Goal: Information Seeking & Learning: Learn about a topic

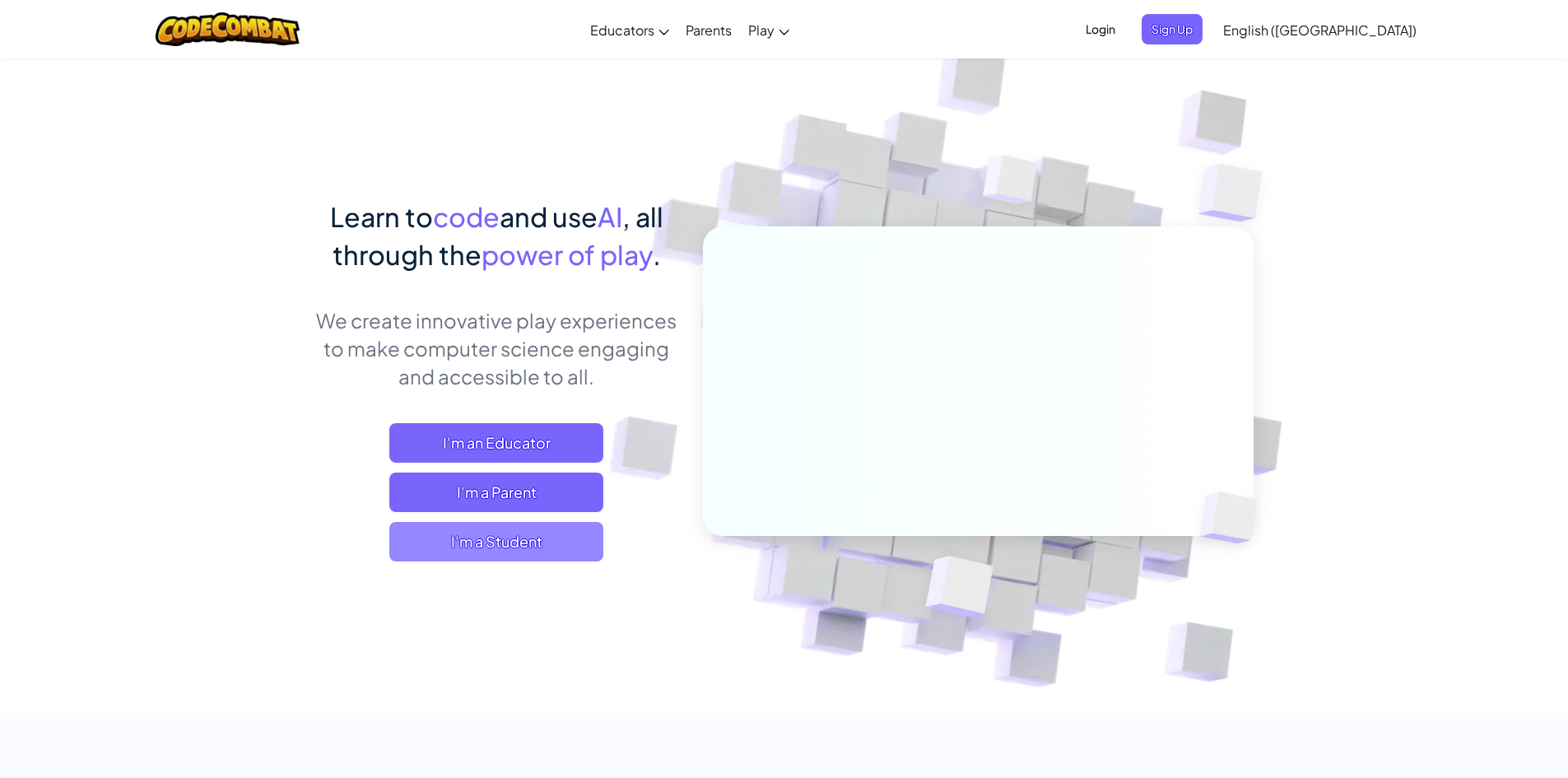
click at [534, 538] on span "I'm a Student" at bounding box center [495, 541] width 214 height 39
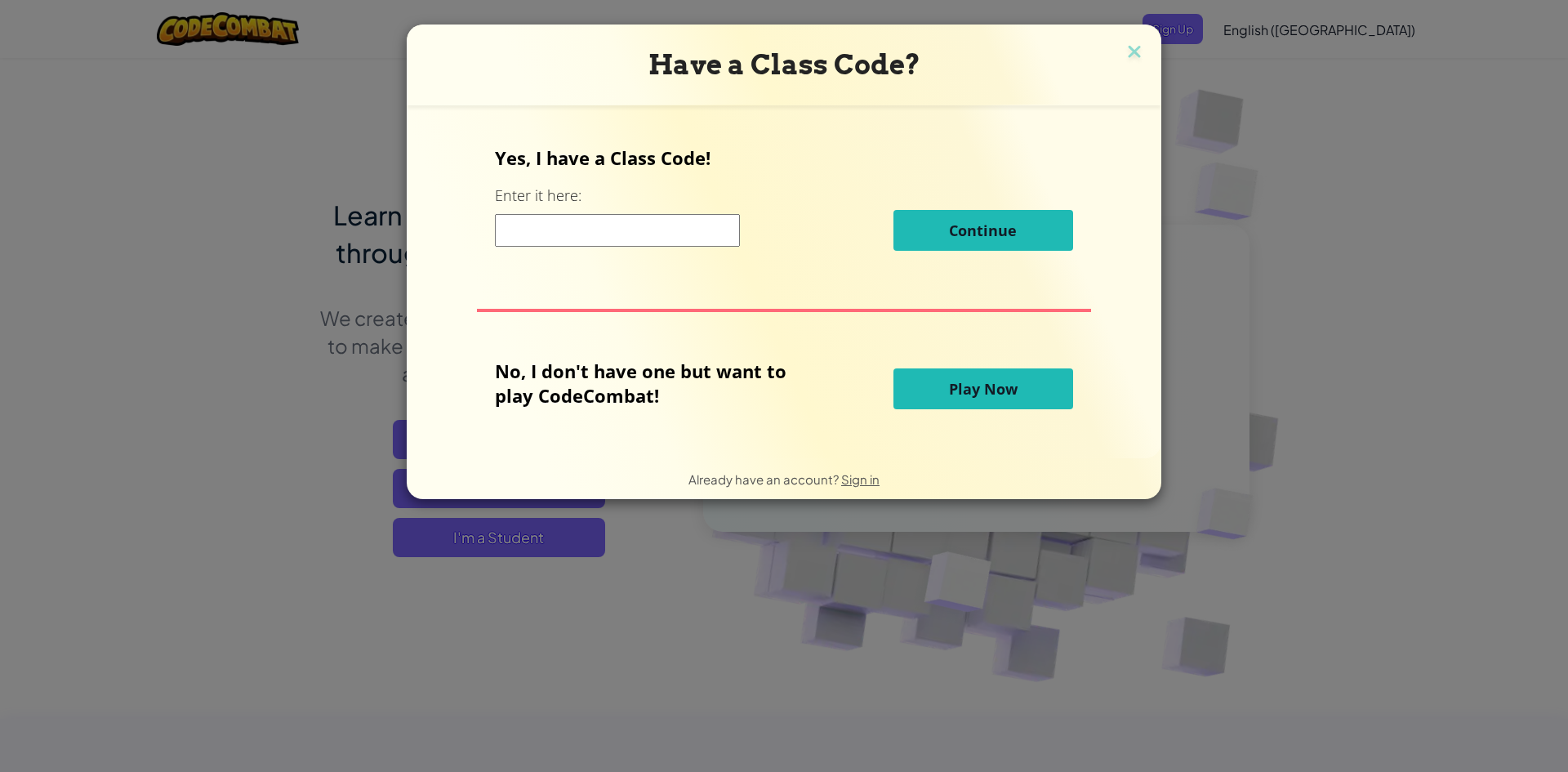
click at [1050, 382] on button "Play Now" at bounding box center [983, 388] width 179 height 41
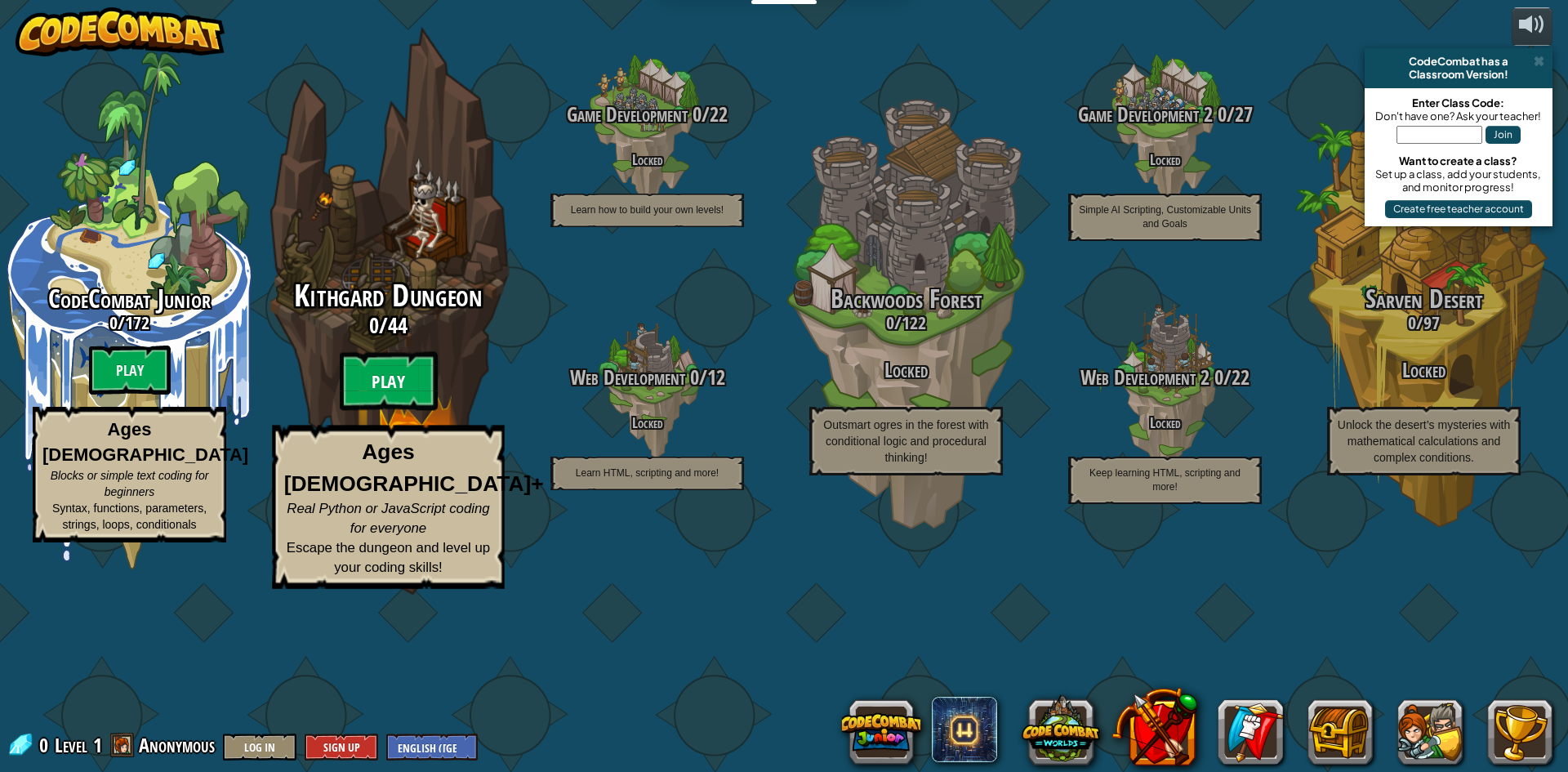
click at [396, 411] on btn "Play" at bounding box center [389, 381] width 98 height 59
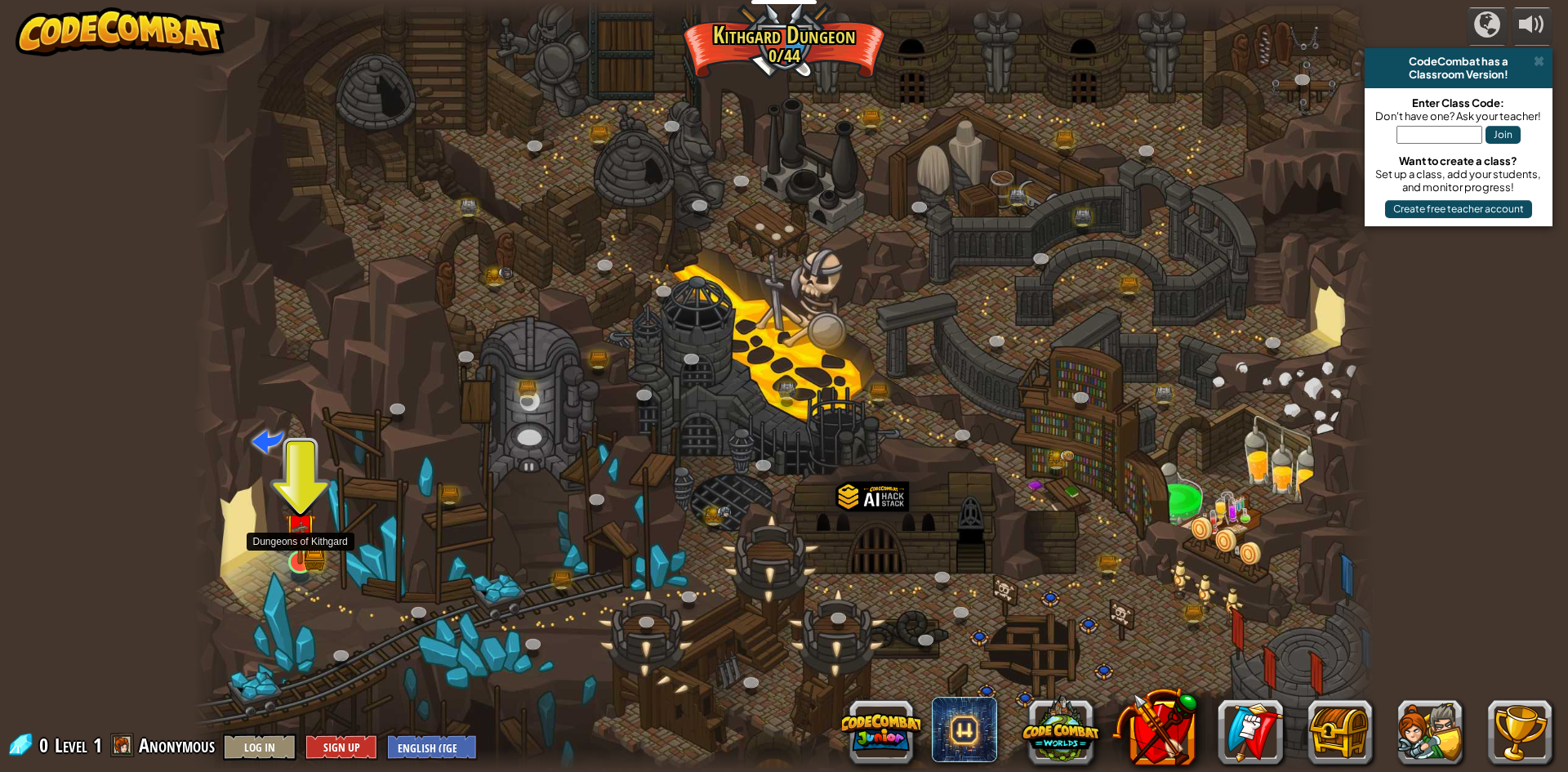
click at [307, 547] on img at bounding box center [299, 529] width 32 height 70
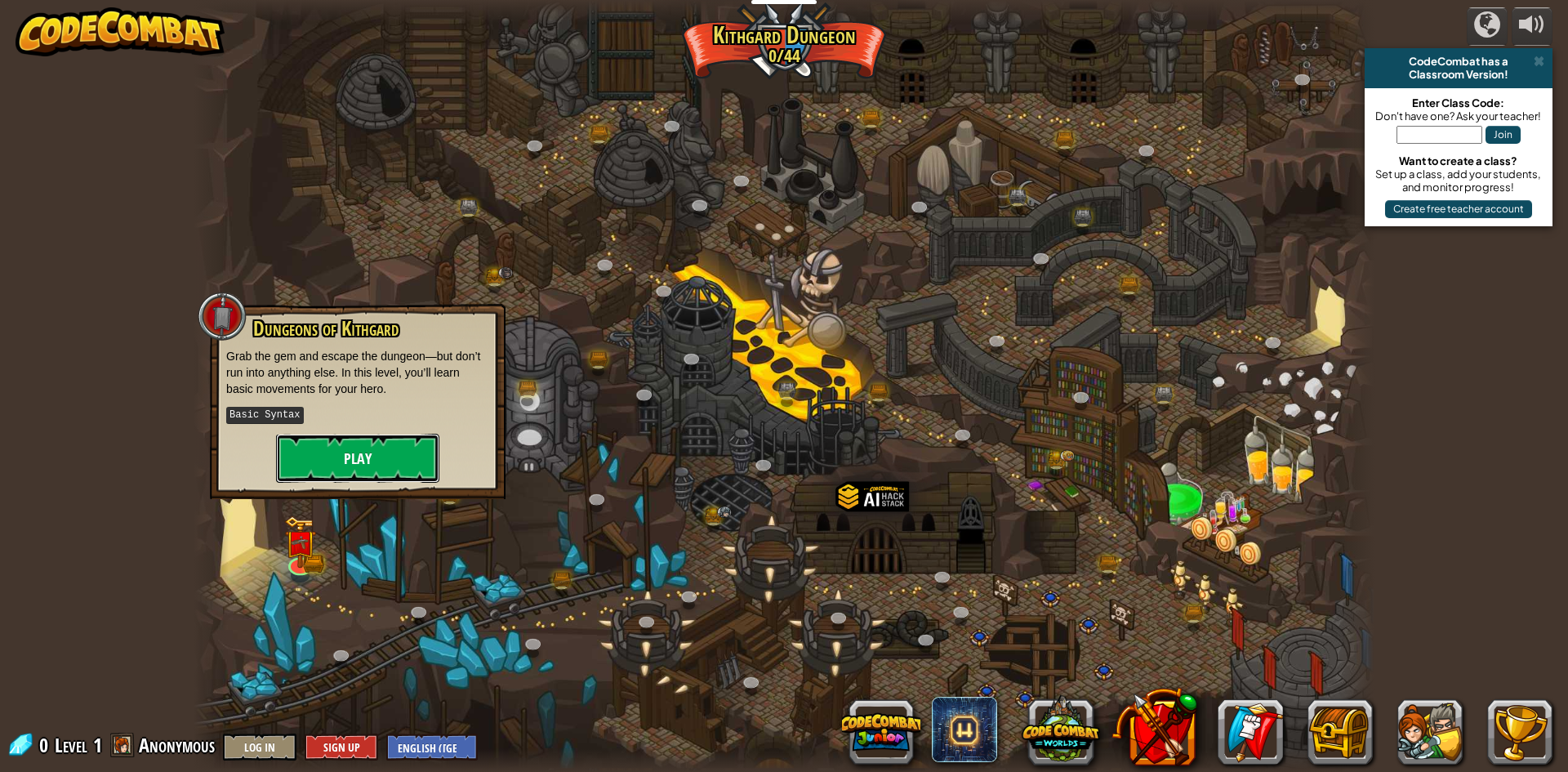
click at [379, 457] on button "Play" at bounding box center [357, 458] width 163 height 49
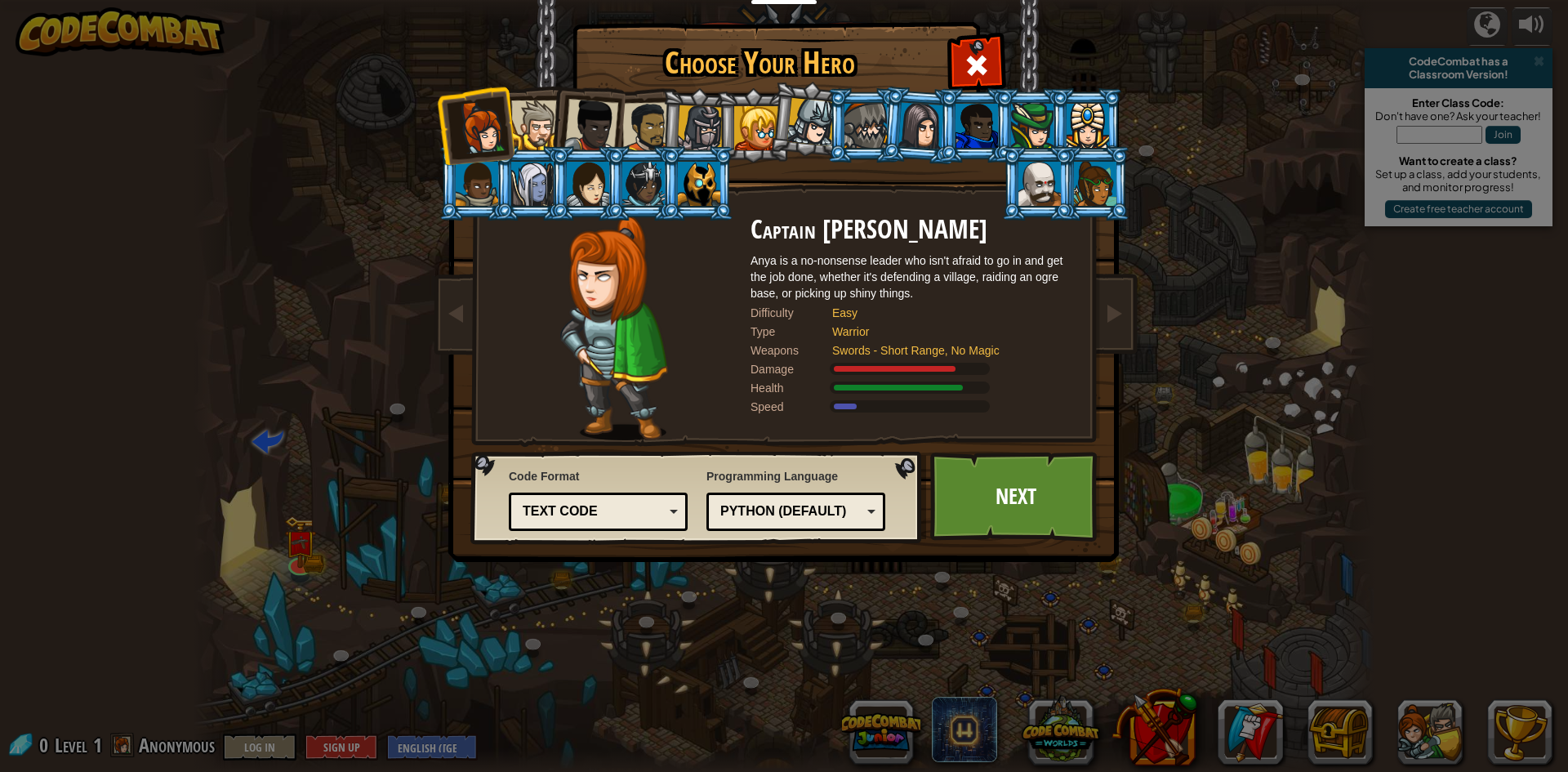
click at [603, 526] on div "Text code Blocks and code Blocks Blocks (Icons) Text code" at bounding box center [598, 511] width 179 height 39
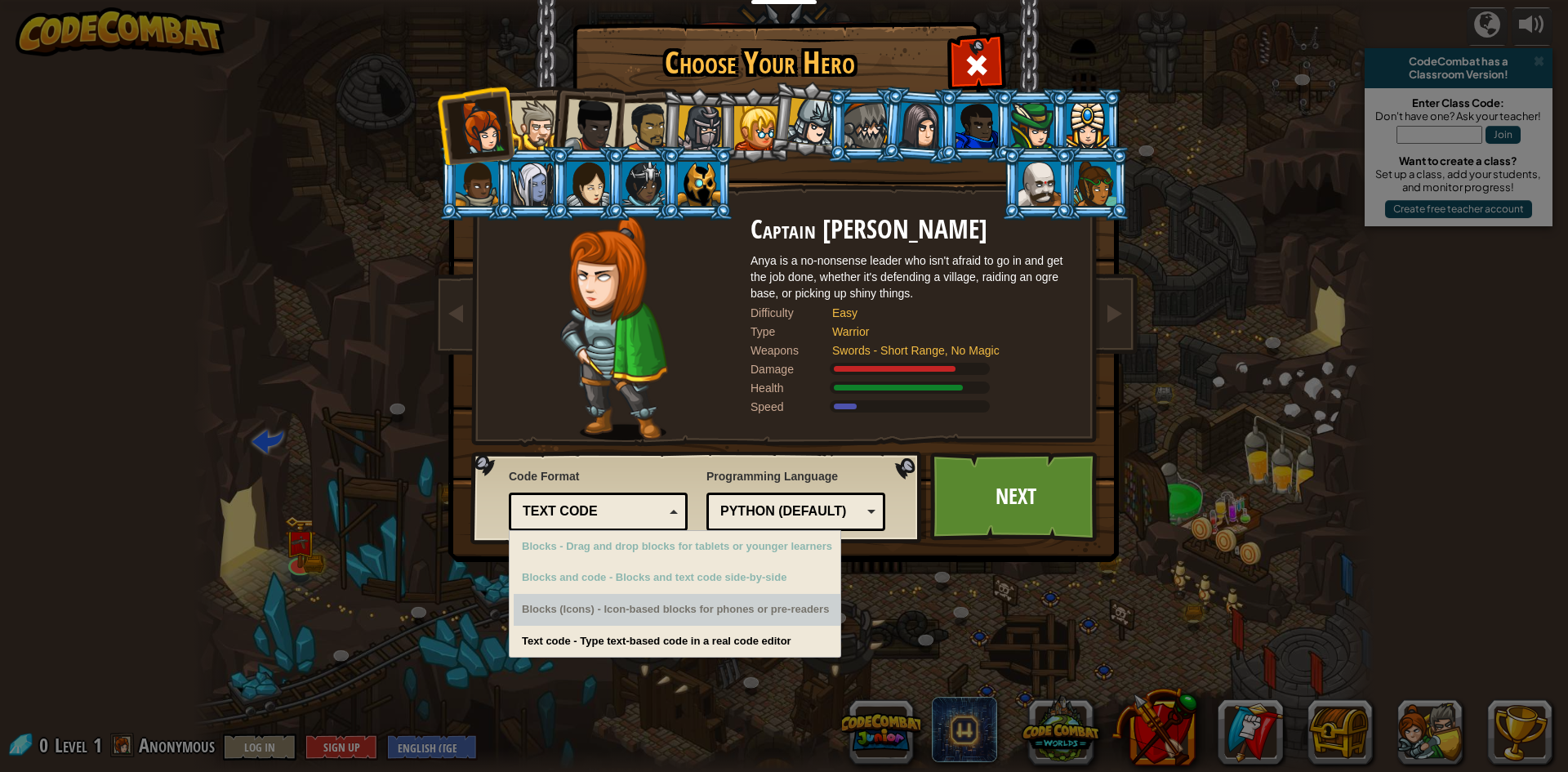
click at [820, 504] on div "Python (Default)" at bounding box center [791, 511] width 142 height 19
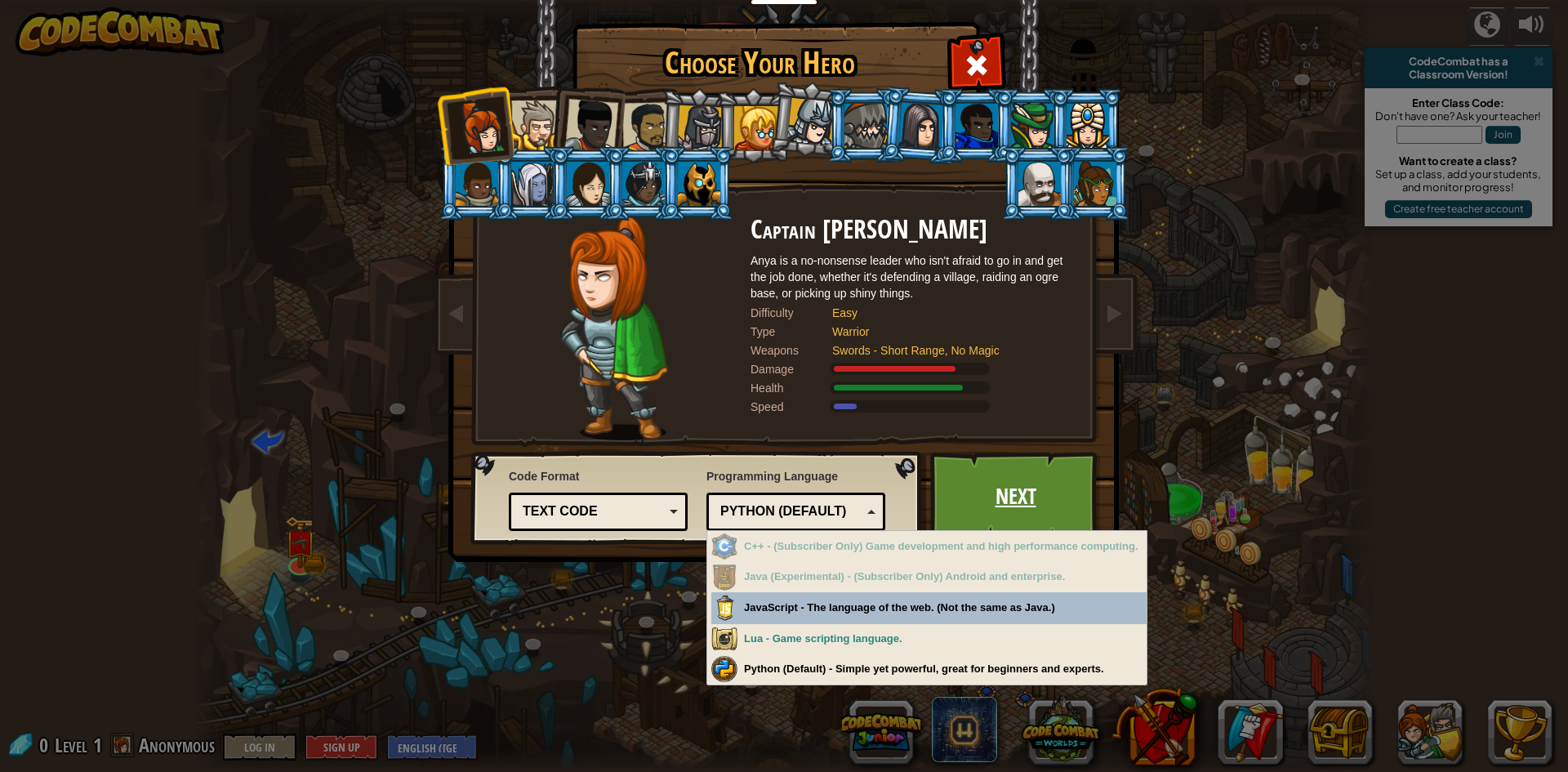
click at [989, 490] on link "Next" at bounding box center [1015, 497] width 170 height 90
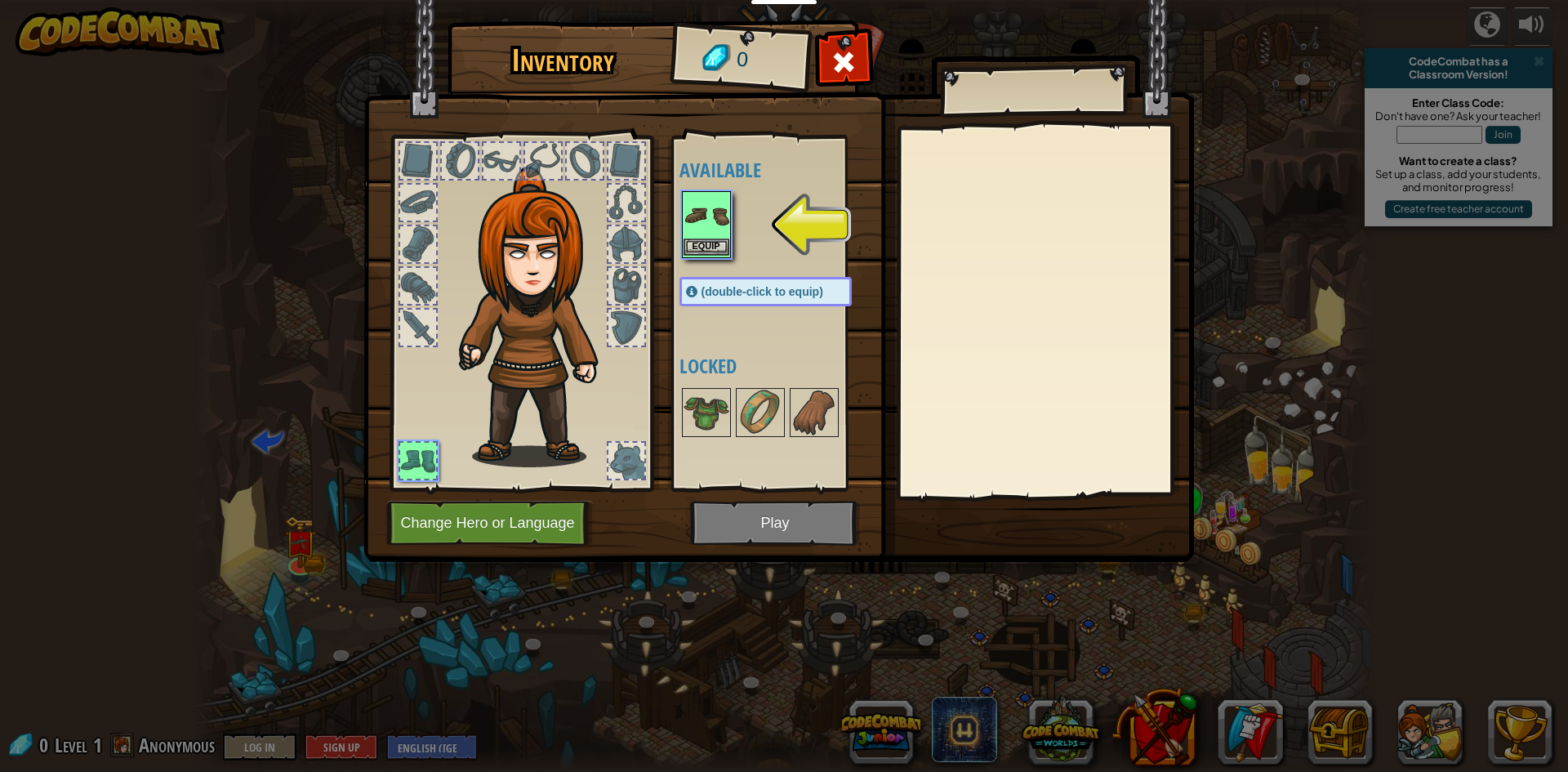
click at [714, 238] on img at bounding box center [706, 216] width 46 height 46
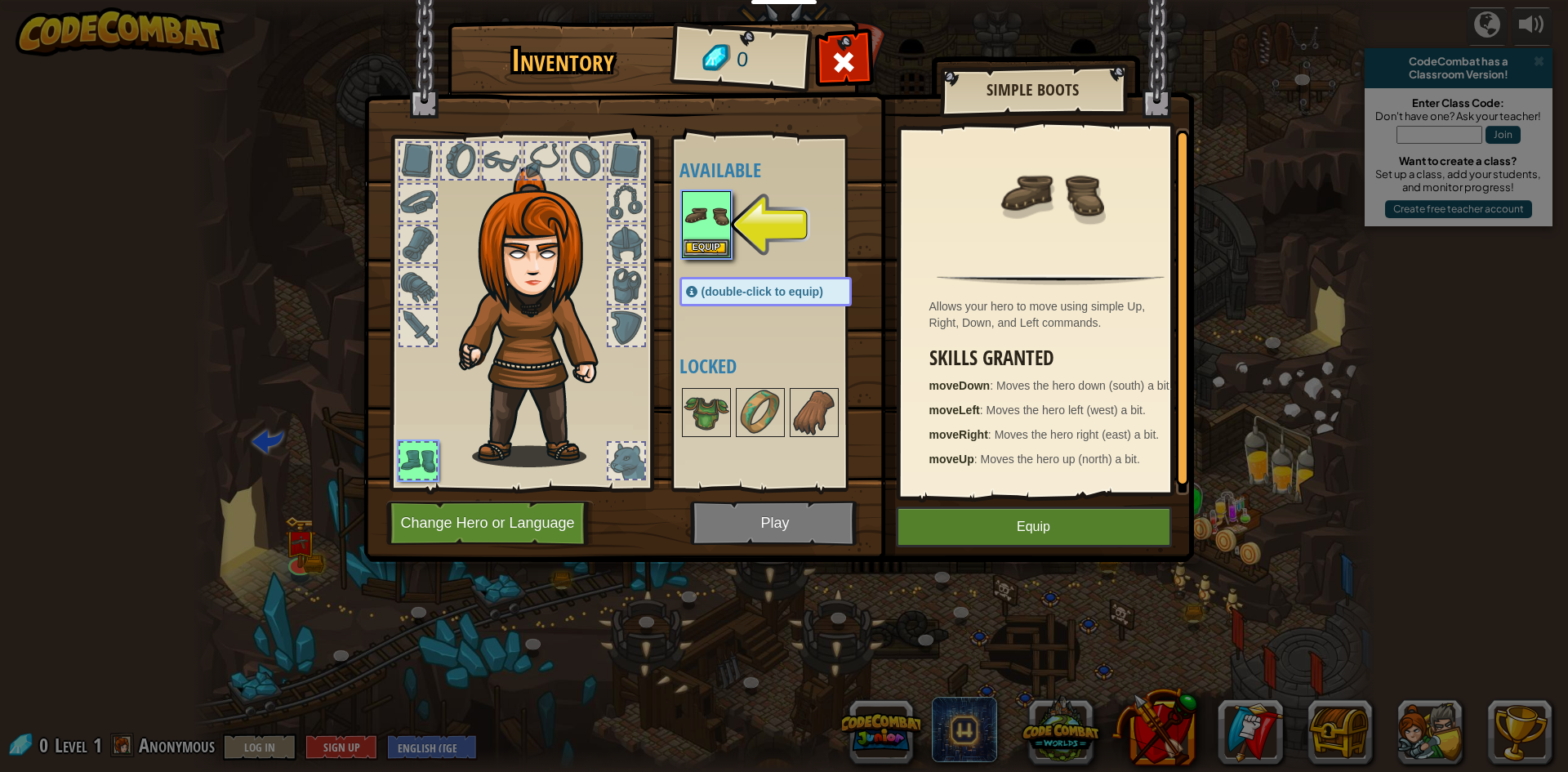
click at [542, 263] on img at bounding box center [539, 317] width 176 height 300
click at [711, 245] on button "Equip" at bounding box center [706, 246] width 46 height 17
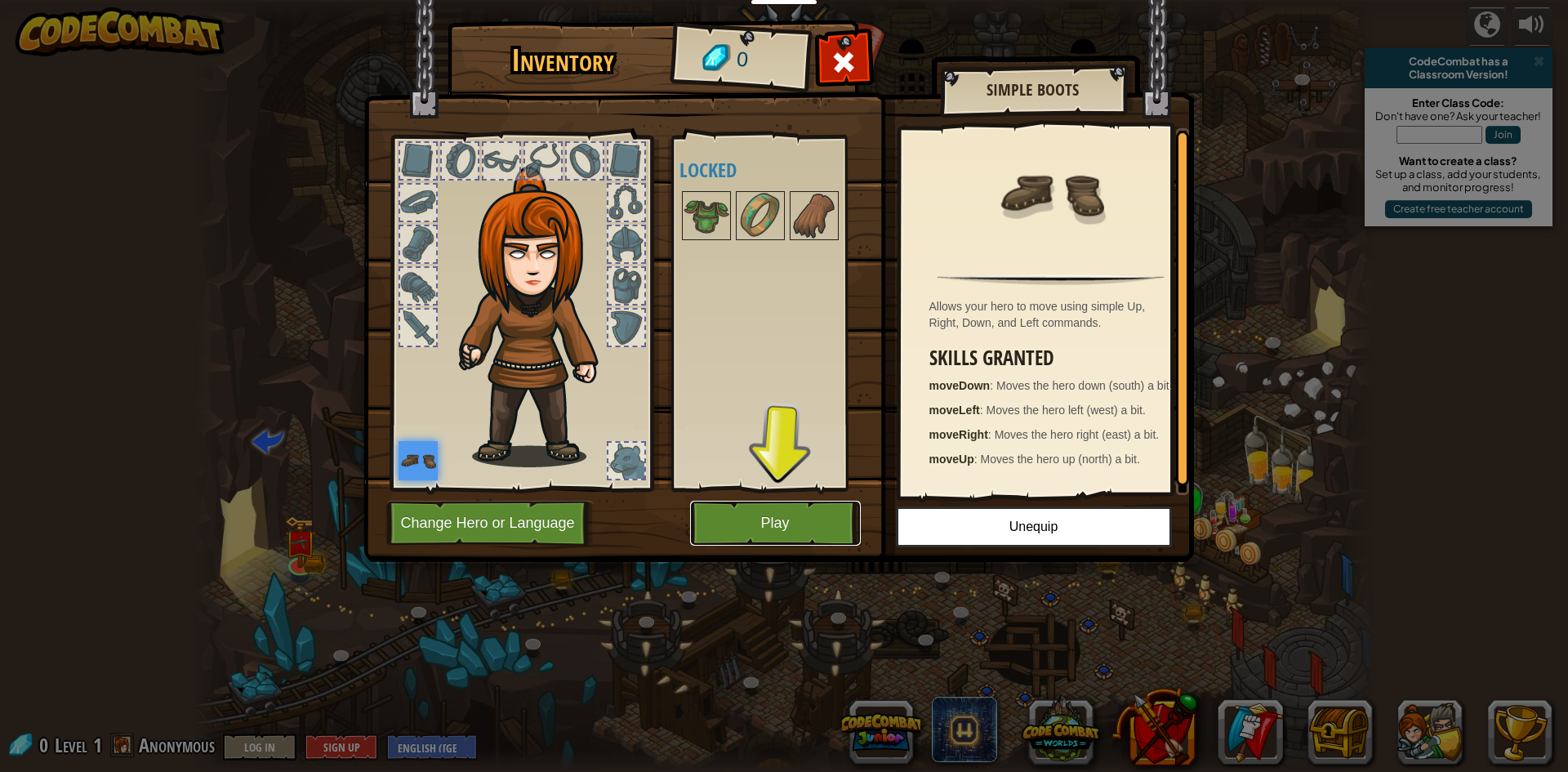
click at [767, 508] on button "Play" at bounding box center [775, 523] width 170 height 45
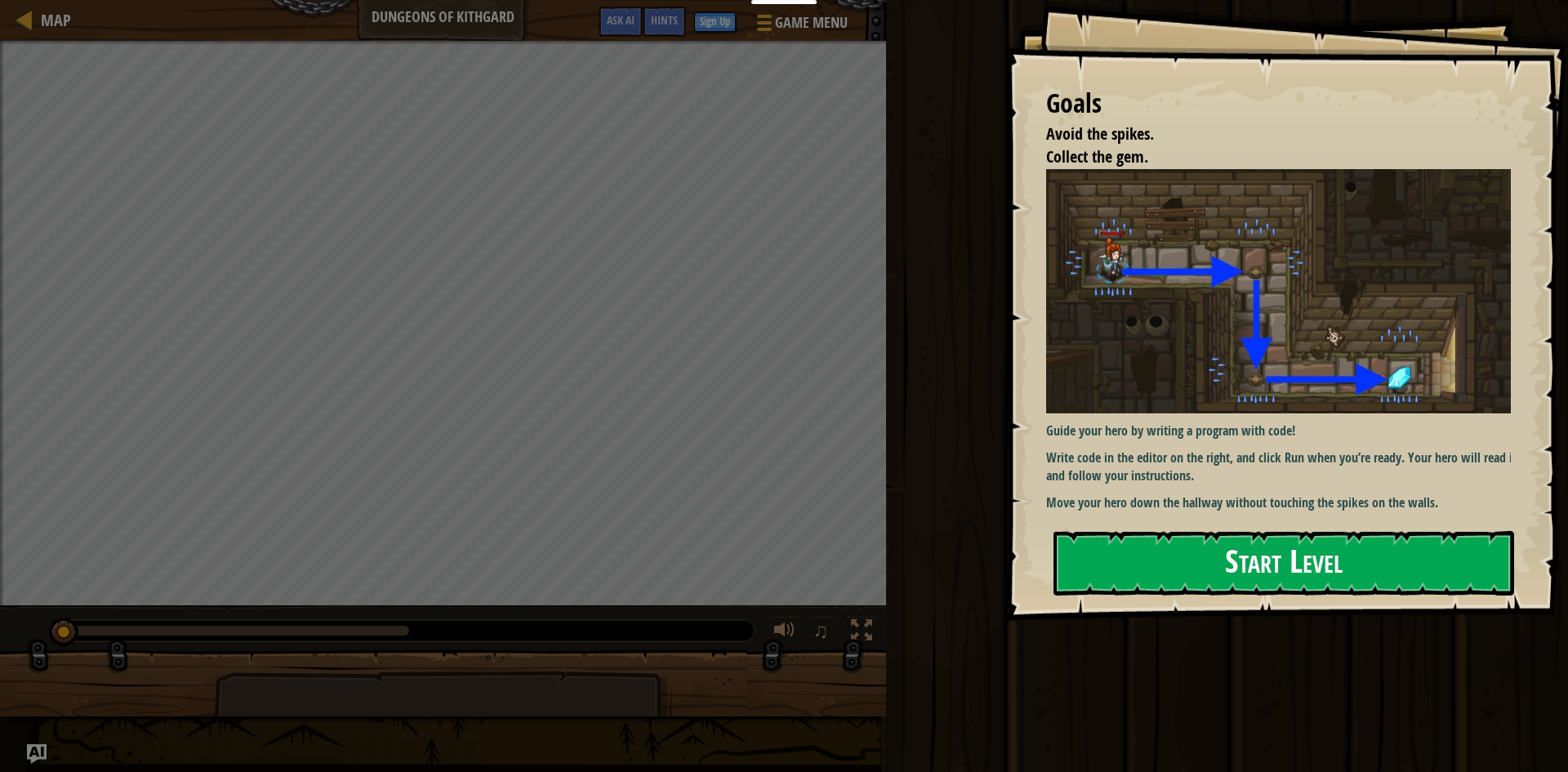
click at [1224, 562] on button "Start Level" at bounding box center [1283, 564] width 461 height 65
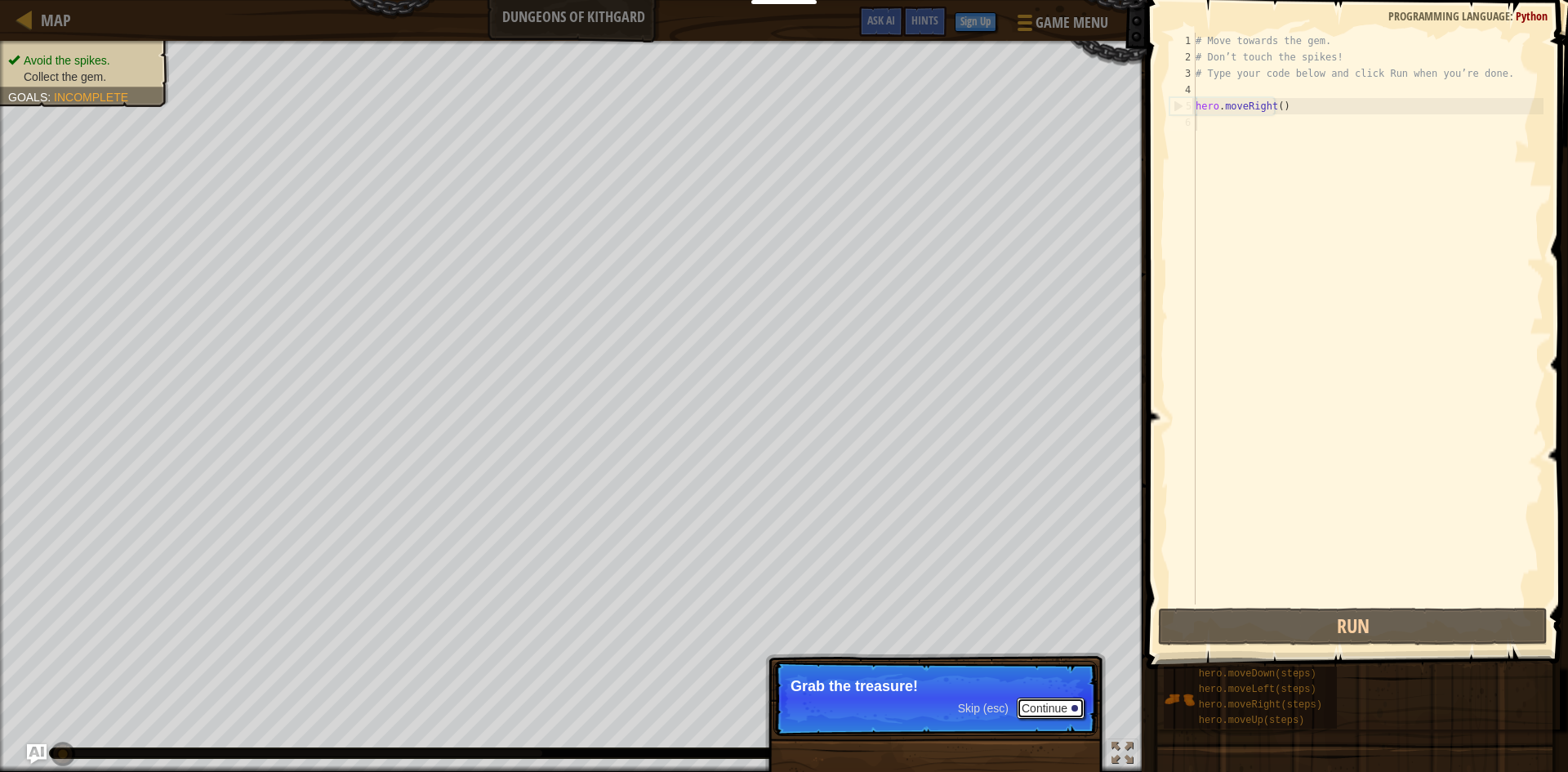
click at [1044, 709] on button "Continue" at bounding box center [1050, 709] width 68 height 22
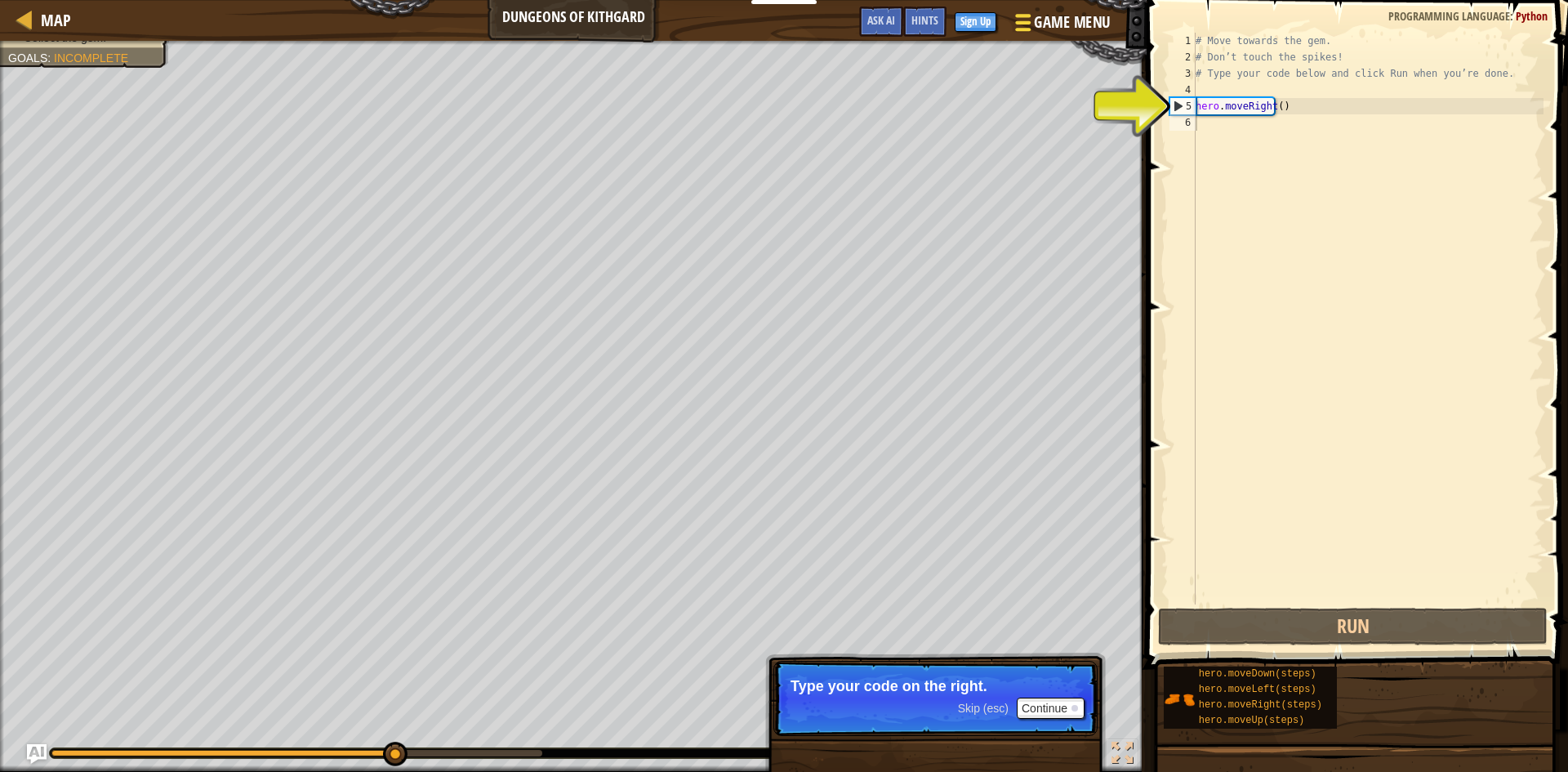
click at [1016, 22] on span at bounding box center [1022, 23] width 15 height 4
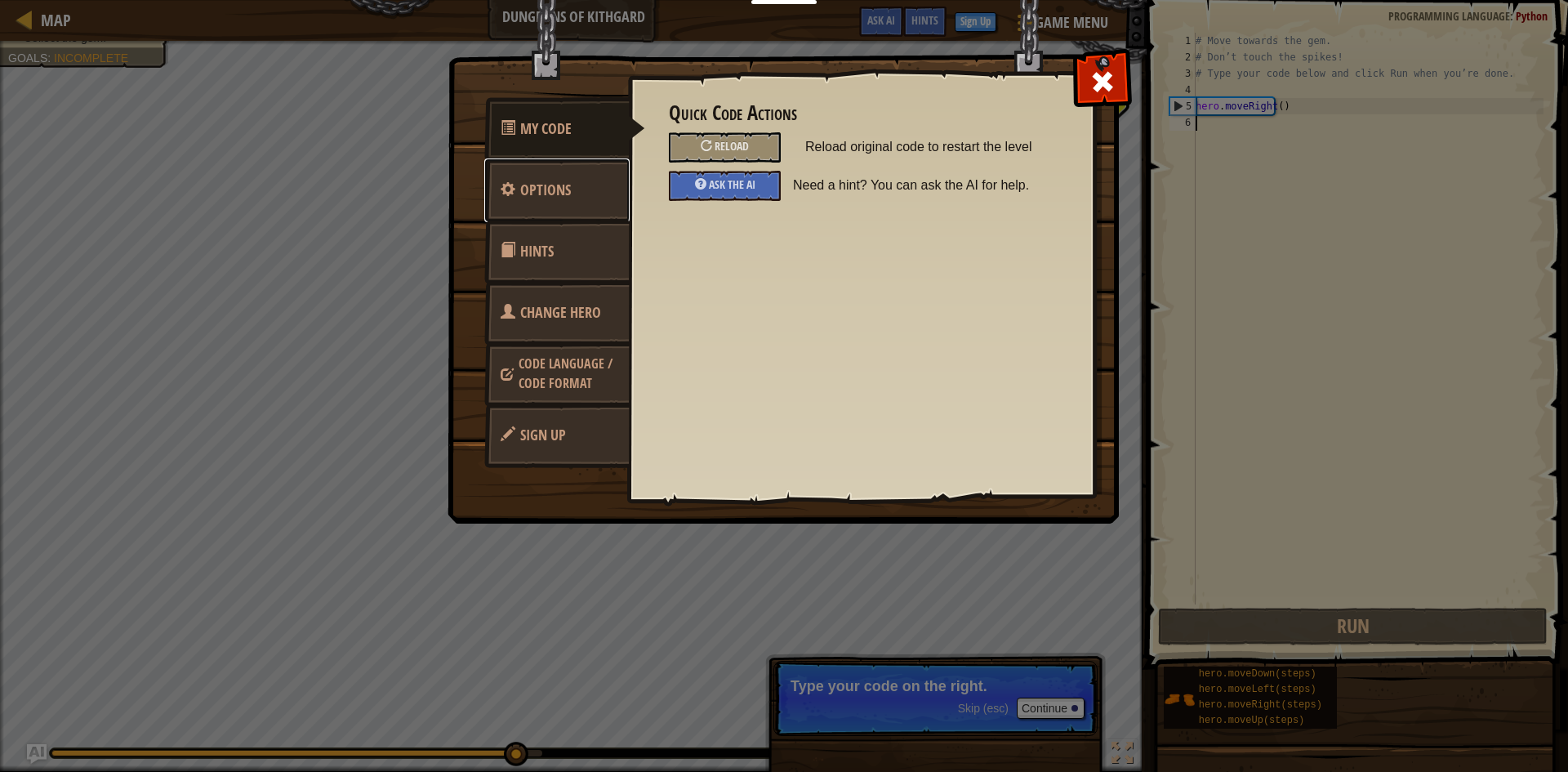
click at [601, 189] on link "Options" at bounding box center [556, 190] width 145 height 64
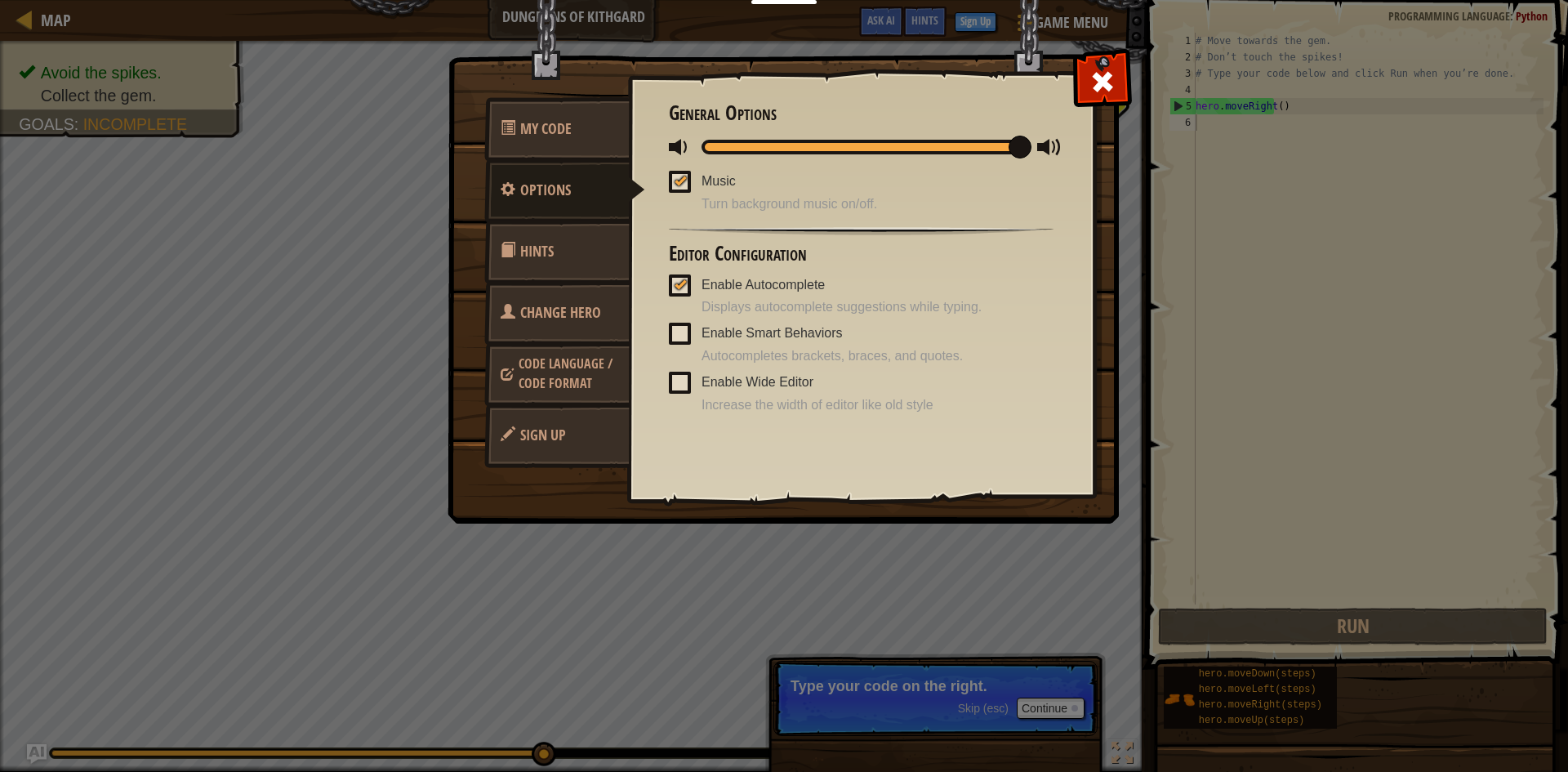
click at [760, 137] on div at bounding box center [861, 146] width 385 height 21
click at [682, 186] on div at bounding box center [680, 180] width 12 height 13
click at [0, 0] on input "Music" at bounding box center [0, 0] width 0 height 0
drag, startPoint x: 1019, startPoint y: 149, endPoint x: 1092, endPoint y: 71, distance: 106.8
click at [722, 156] on span at bounding box center [723, 146] width 23 height 23
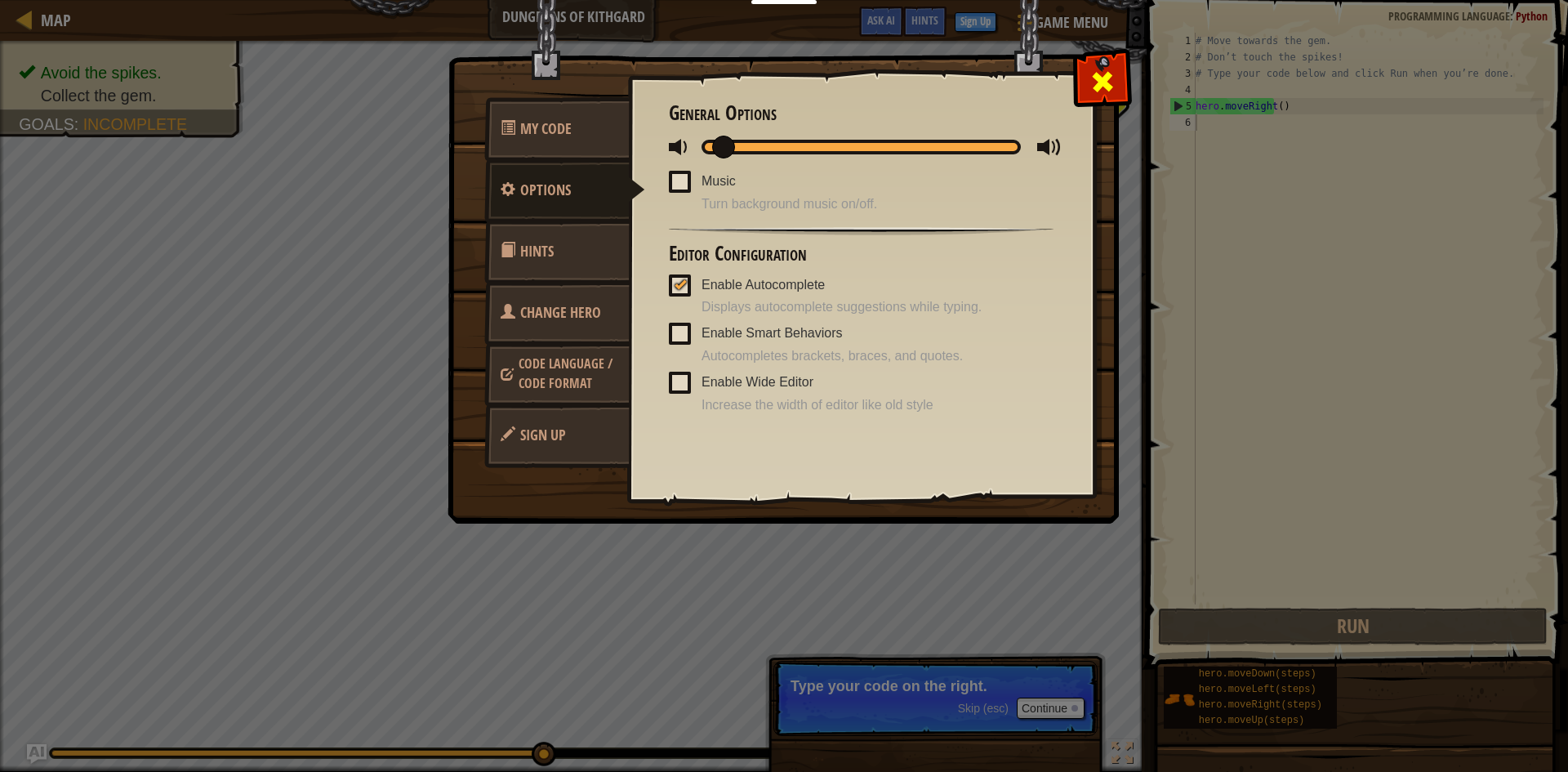
click at [1096, 71] on span at bounding box center [1102, 81] width 26 height 26
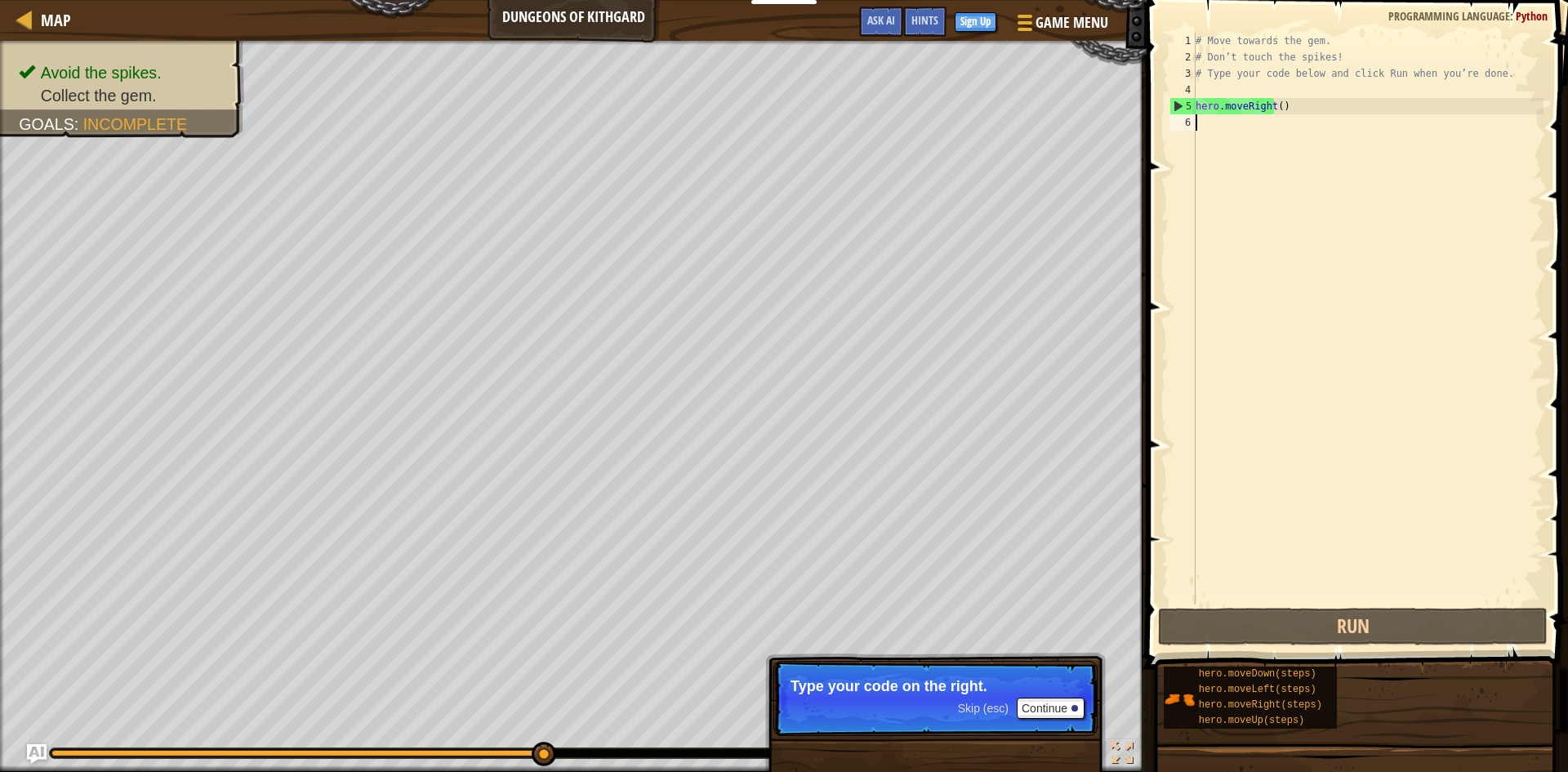
click at [1282, 125] on div "# Move towards the gem. # Don’t touch the spikes! # Type your code below and cl…" at bounding box center [1367, 335] width 351 height 604
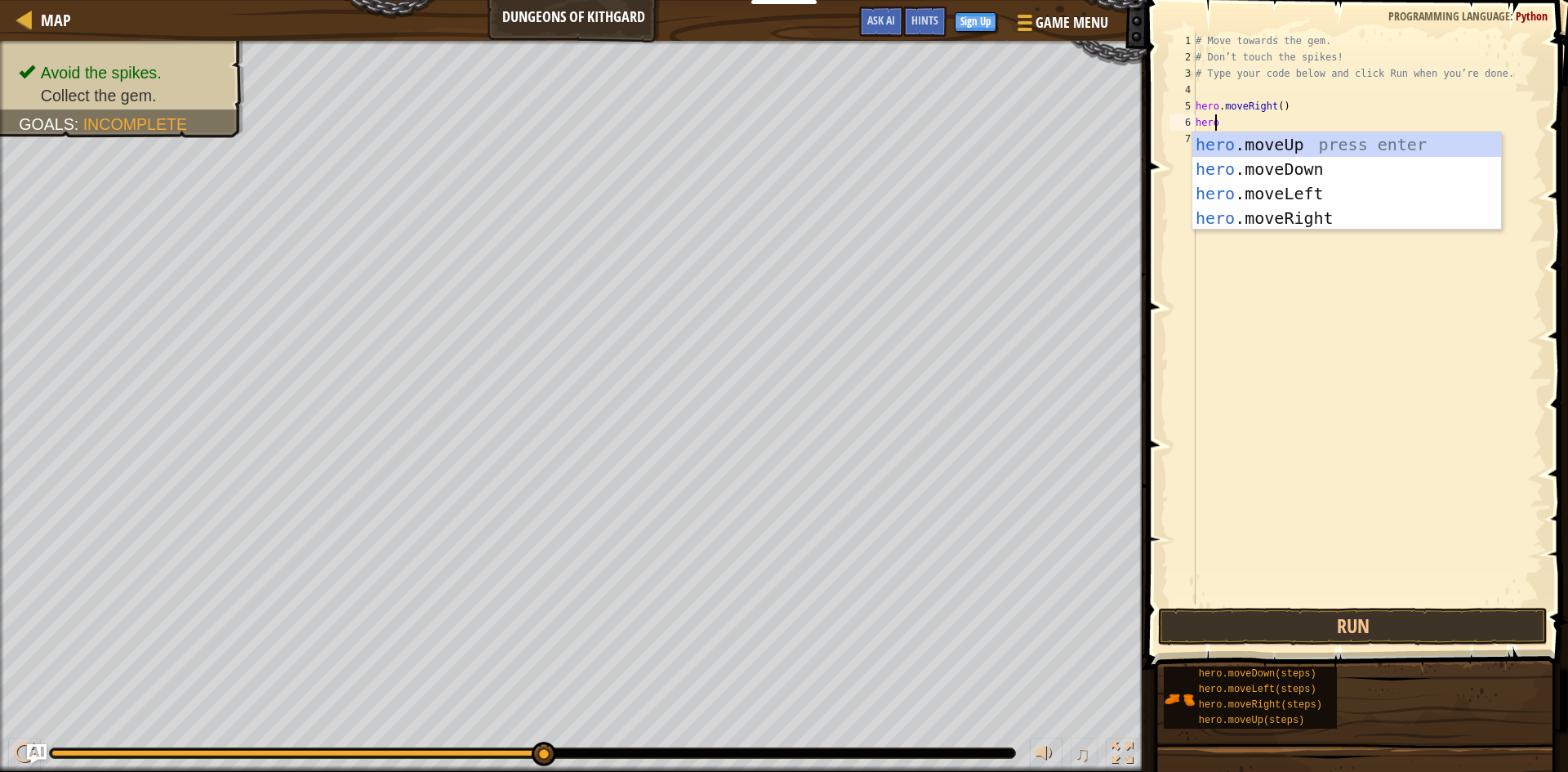
scroll to position [7, 2]
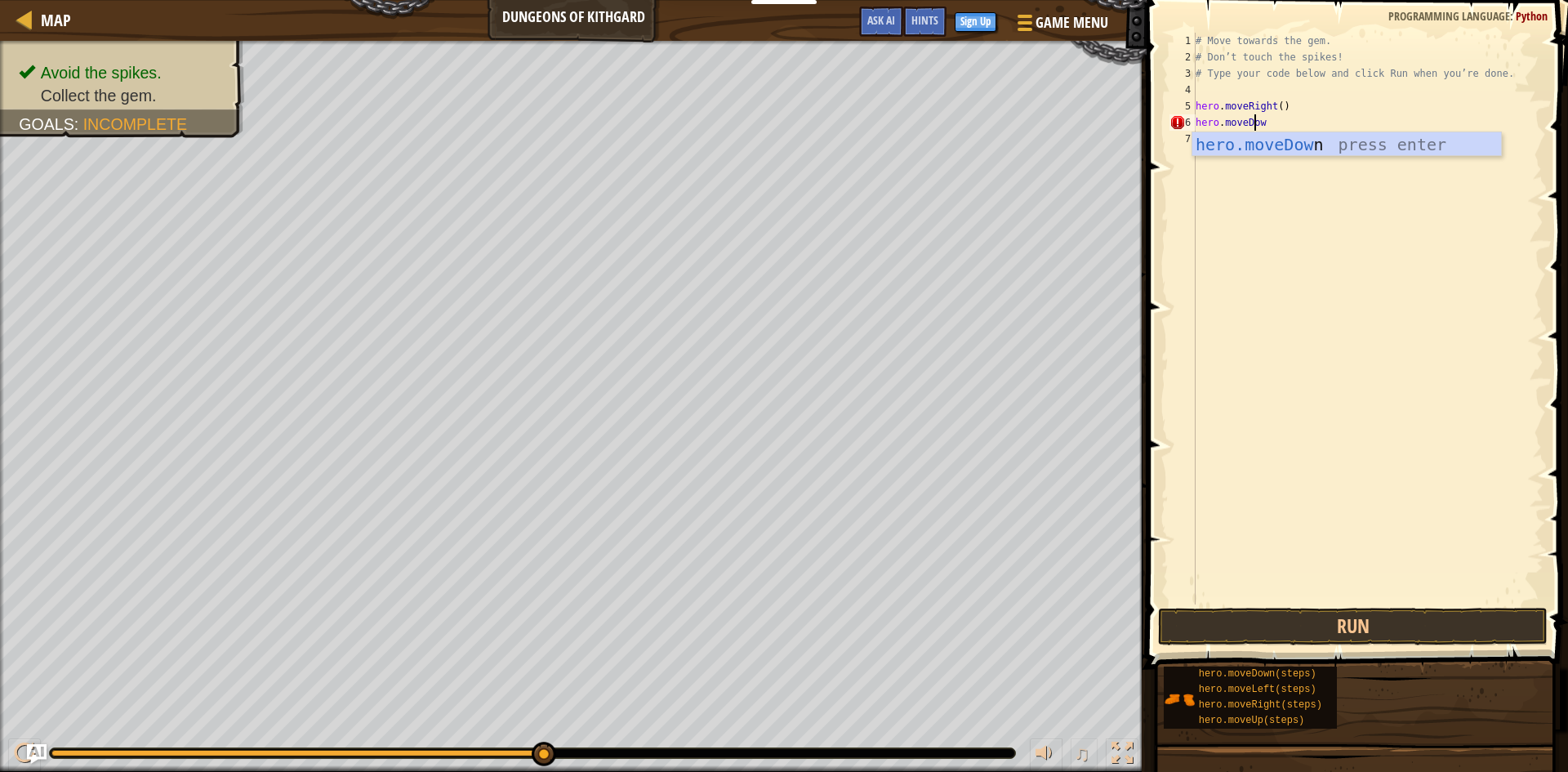
type textarea "hero.moveDown"
click at [1214, 140] on div "# Move towards the gem. # Don’t touch the spikes! # Type your code below and cl…" at bounding box center [1367, 335] width 351 height 604
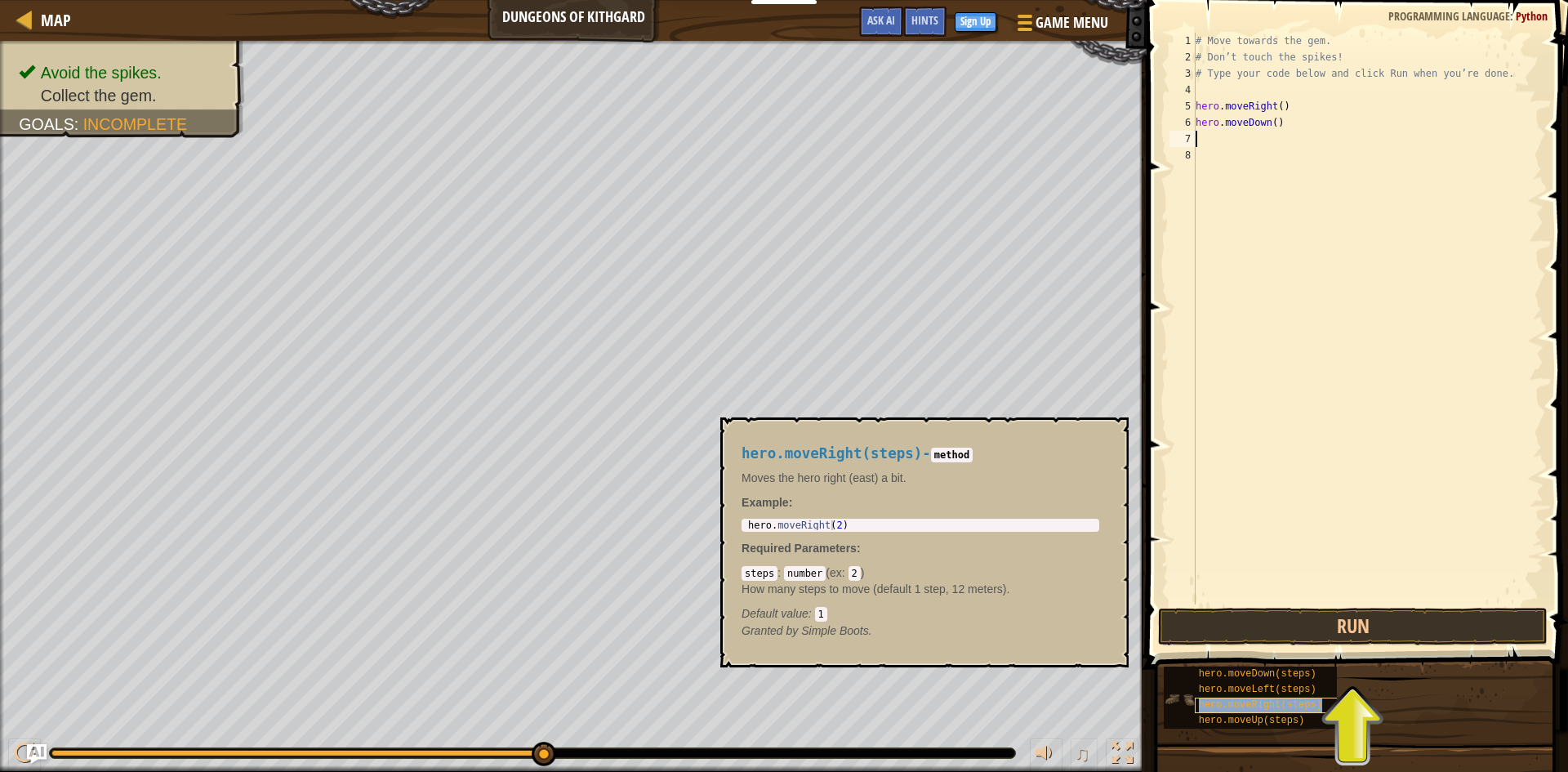
click at [1276, 698] on div "hero.moveRight(steps)" at bounding box center [1273, 705] width 157 height 15
type textarea "hero.moveRight(2)"
click at [818, 528] on div "hero . moveRight ( 2 )" at bounding box center [920, 535] width 351 height 30
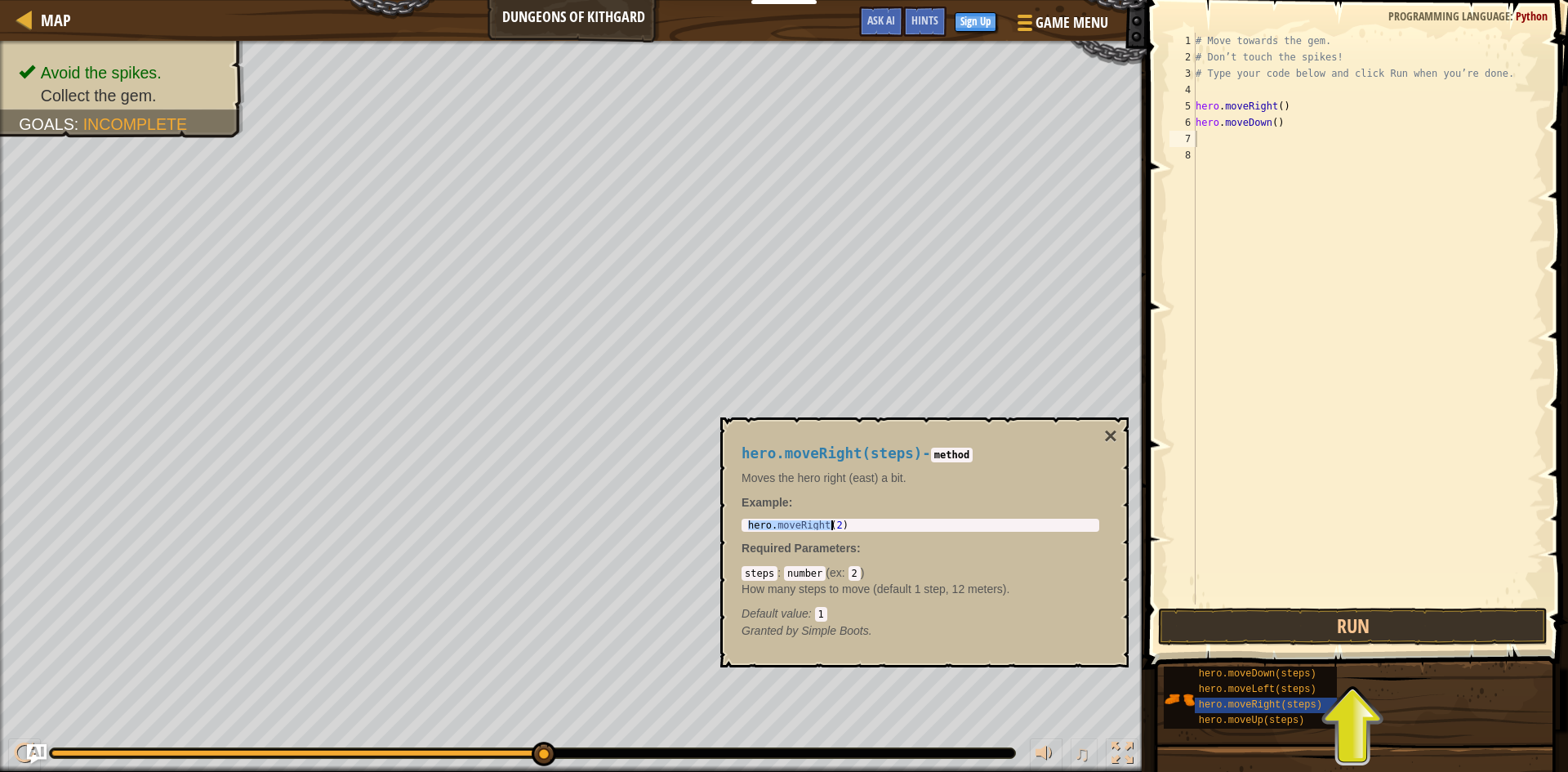
click at [1237, 133] on div "# Move towards the gem. # Don’t touch the spikes! # Type your code below and cl…" at bounding box center [1367, 335] width 351 height 604
drag, startPoint x: 888, startPoint y: 519, endPoint x: 1218, endPoint y: 145, distance: 498.8
click at [1218, 145] on div "# Move towards the gem. # Don’t touch the spikes! # Type your code below and cl…" at bounding box center [1367, 335] width 351 height 604
click at [1220, 150] on div "# Move towards the gem. # Don’t touch the spikes! # Type your code below and cl…" at bounding box center [1367, 335] width 351 height 604
click at [1223, 143] on div "# Move towards the gem. # Don’t touch the spikes! # Type your code below and cl…" at bounding box center [1367, 335] width 351 height 604
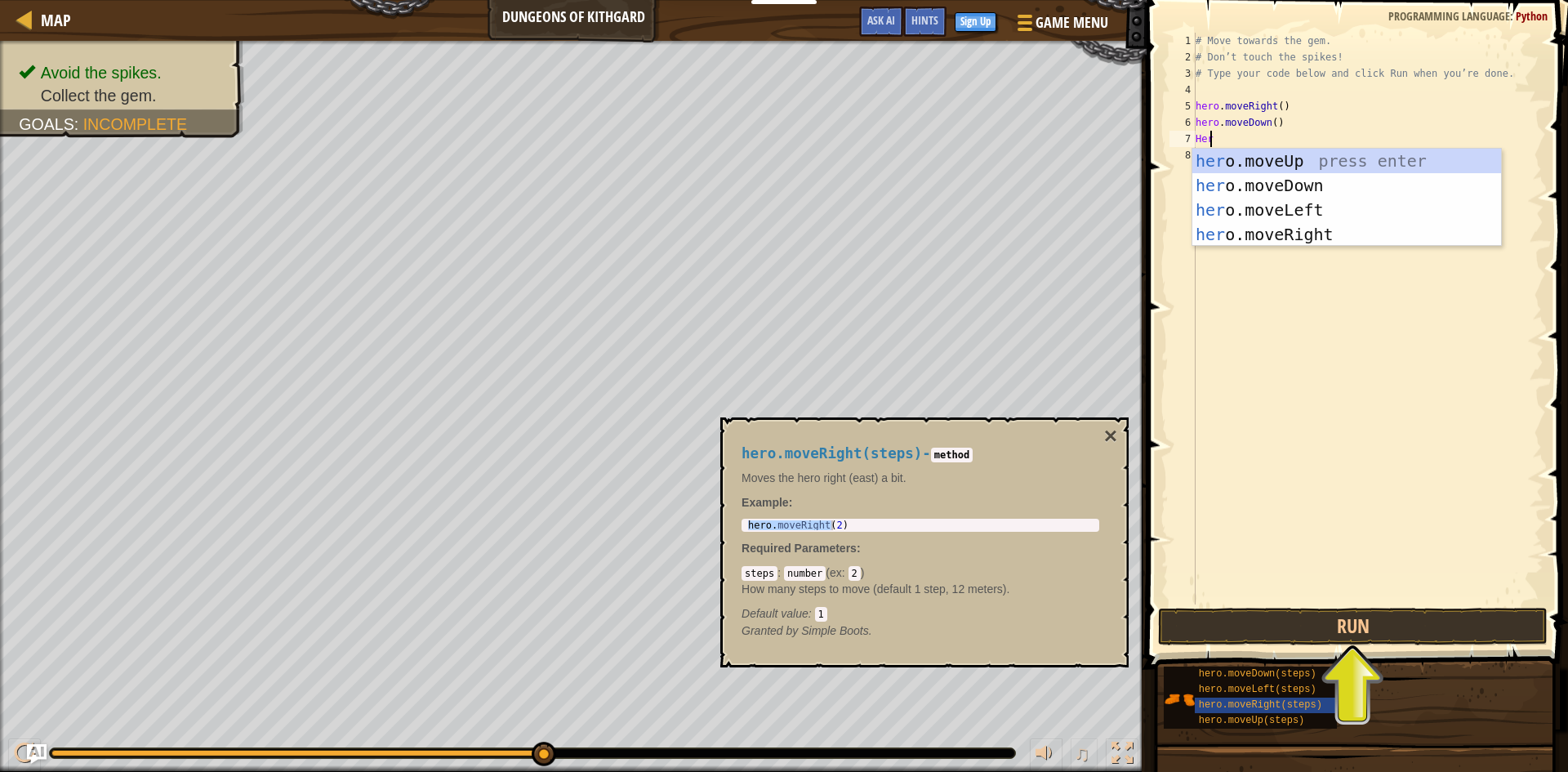
type textarea "H"
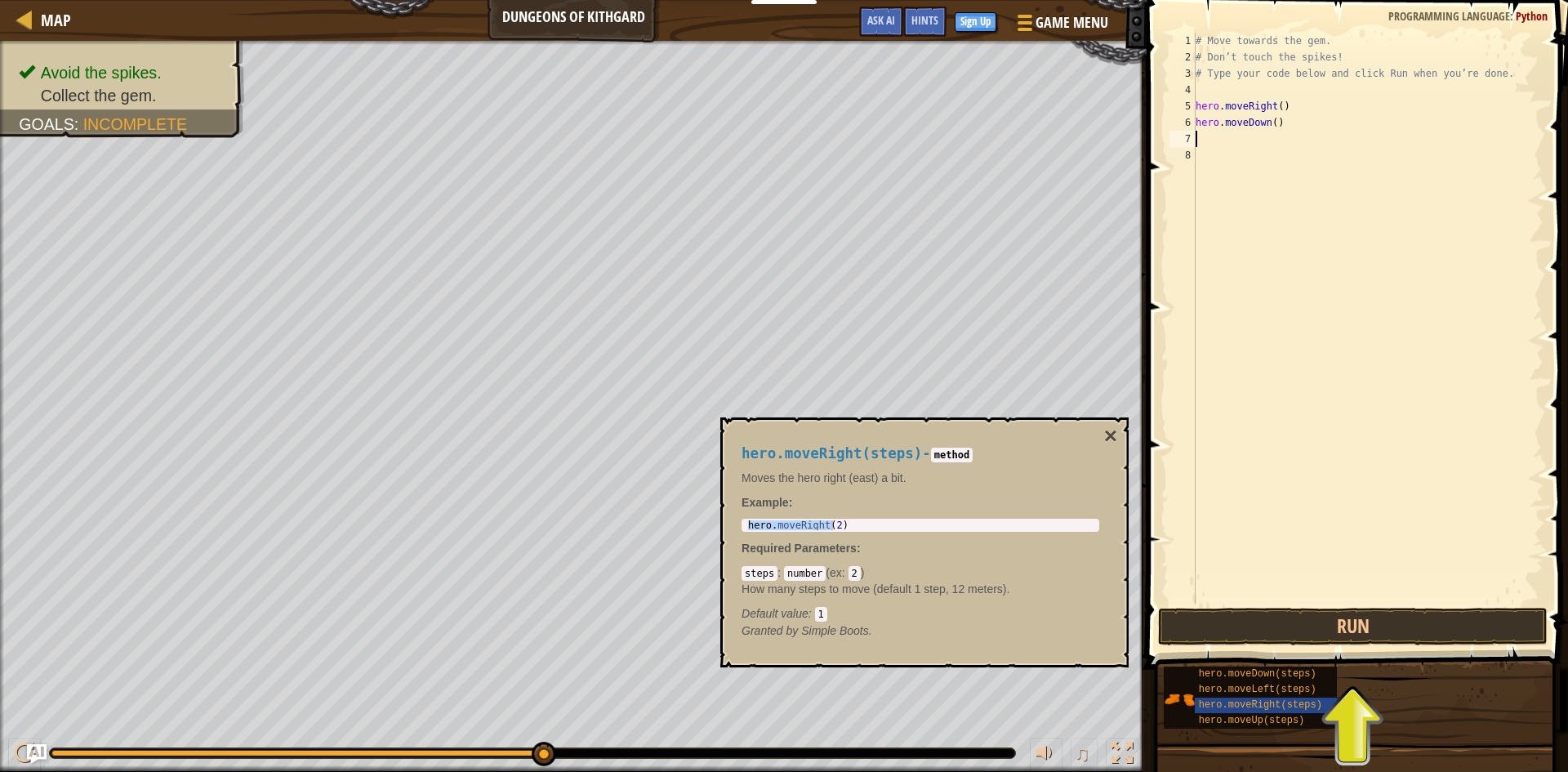
type textarea "hero.moveDown()"
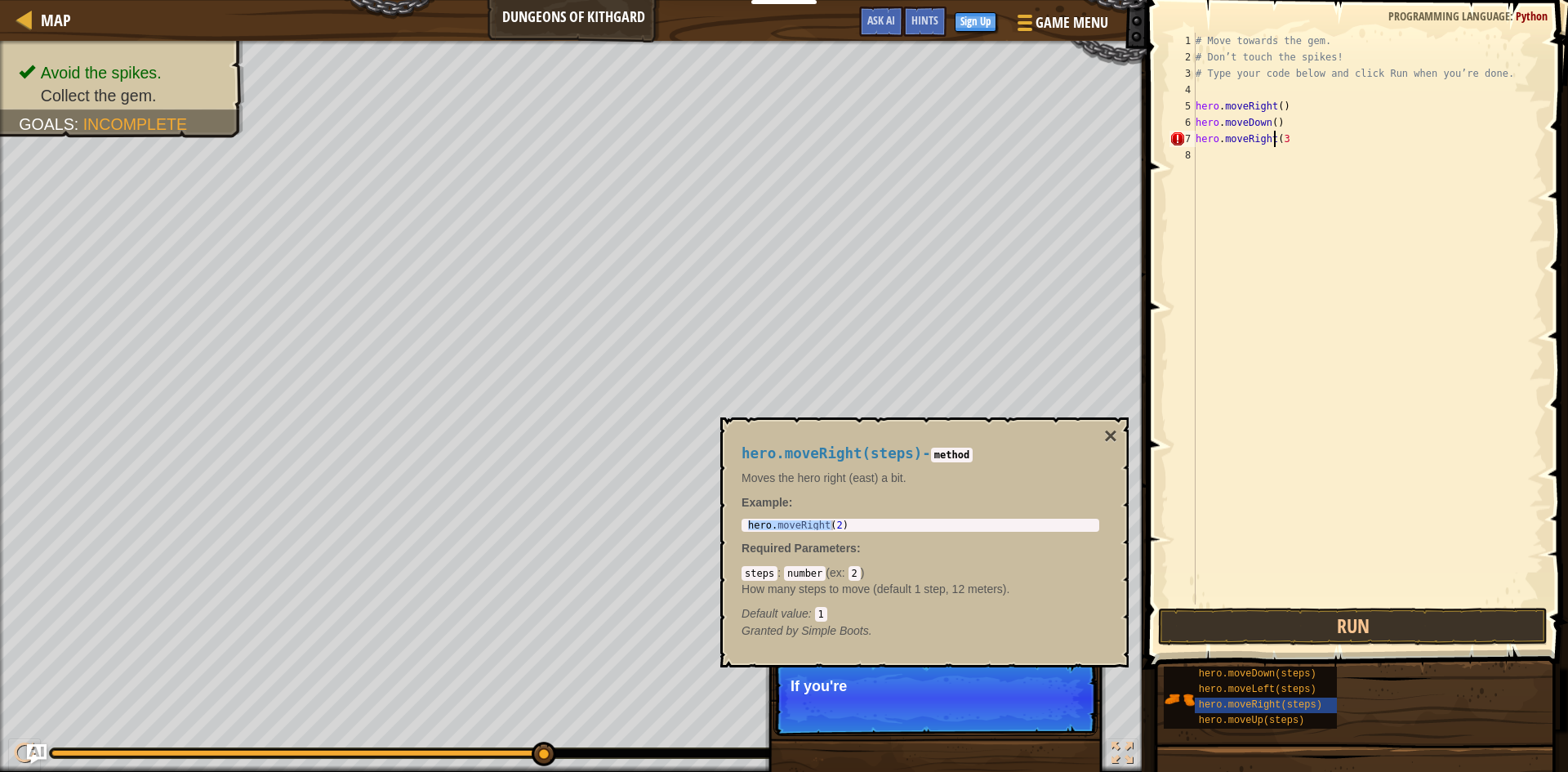
type textarea "hero.moveRight(3)"
click at [1359, 336] on div "# Move towards the gem. # Don’t touch the spikes! # Type your code below and cl…" at bounding box center [1367, 335] width 351 height 604
click at [1273, 141] on div "# Move towards the gem. # Don’t touch the spikes! # Type your code below and cl…" at bounding box center [1367, 335] width 351 height 604
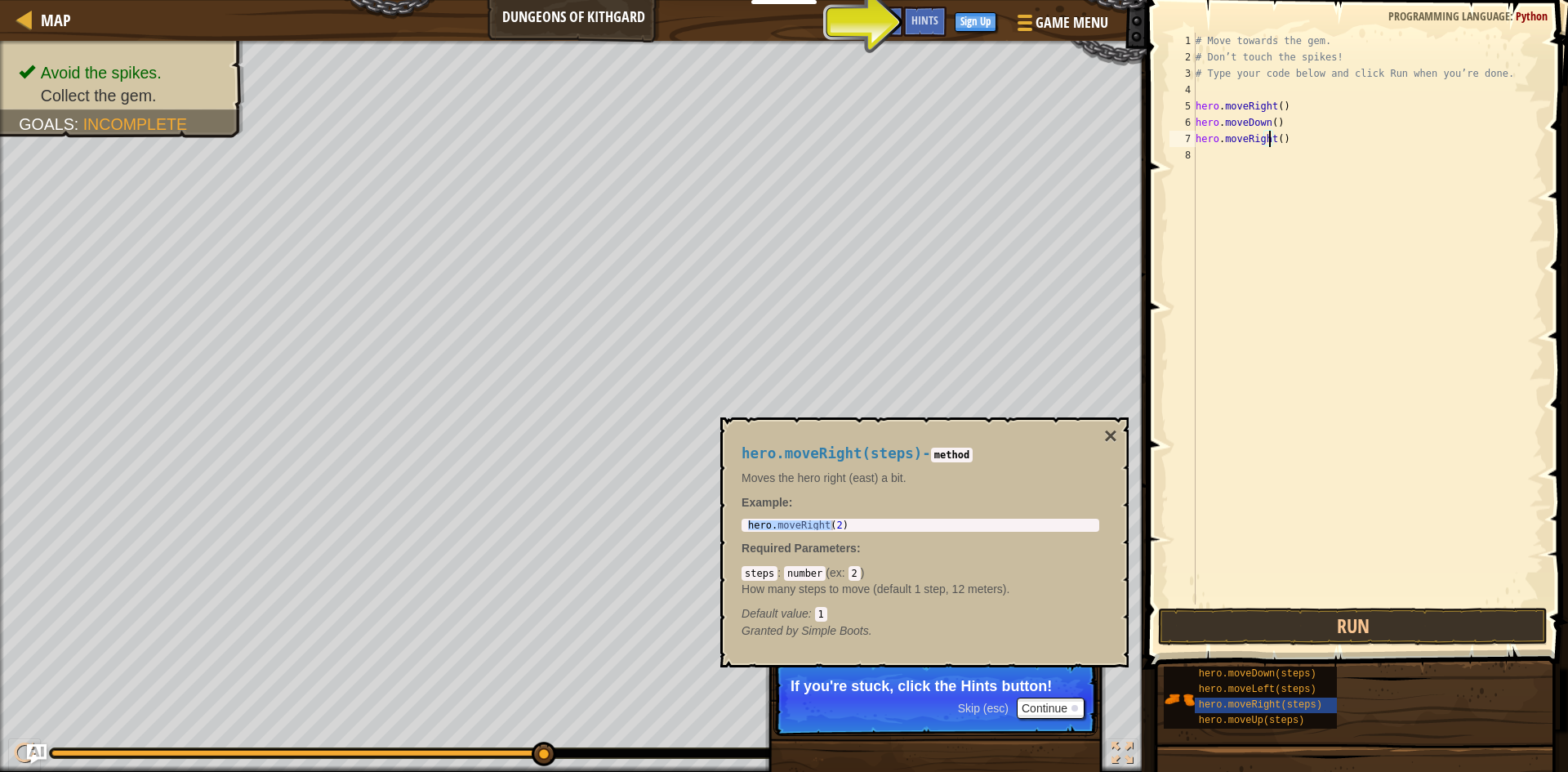
scroll to position [7, 6]
type textarea "hero.moveRight()"
click at [1366, 439] on div "# Move towards the gem. # Don’t touch the spikes! # Type your code below and cl…" at bounding box center [1367, 335] width 351 height 604
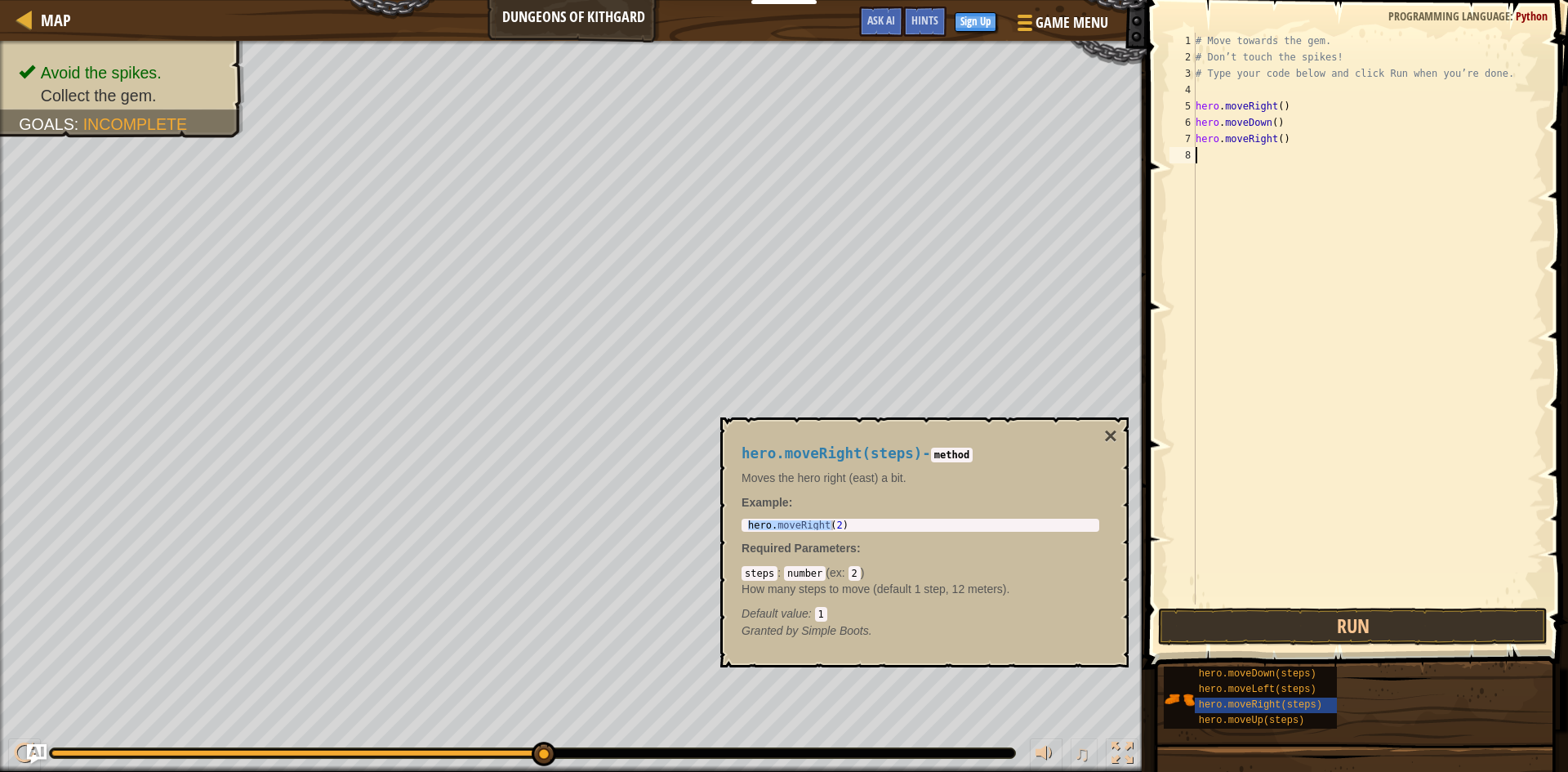
click at [1270, 140] on div "# Move towards the gem. # Don’t touch the spikes! # Type your code below and cl…" at bounding box center [1367, 335] width 351 height 604
type textarea "hero.moveRight(2)"
drag, startPoint x: 1330, startPoint y: 287, endPoint x: 1330, endPoint y: 317, distance: 30.0
click at [1330, 288] on div "# Move towards the gem. # Don’t touch the spikes! # Type your code below and cl…" at bounding box center [1367, 335] width 351 height 604
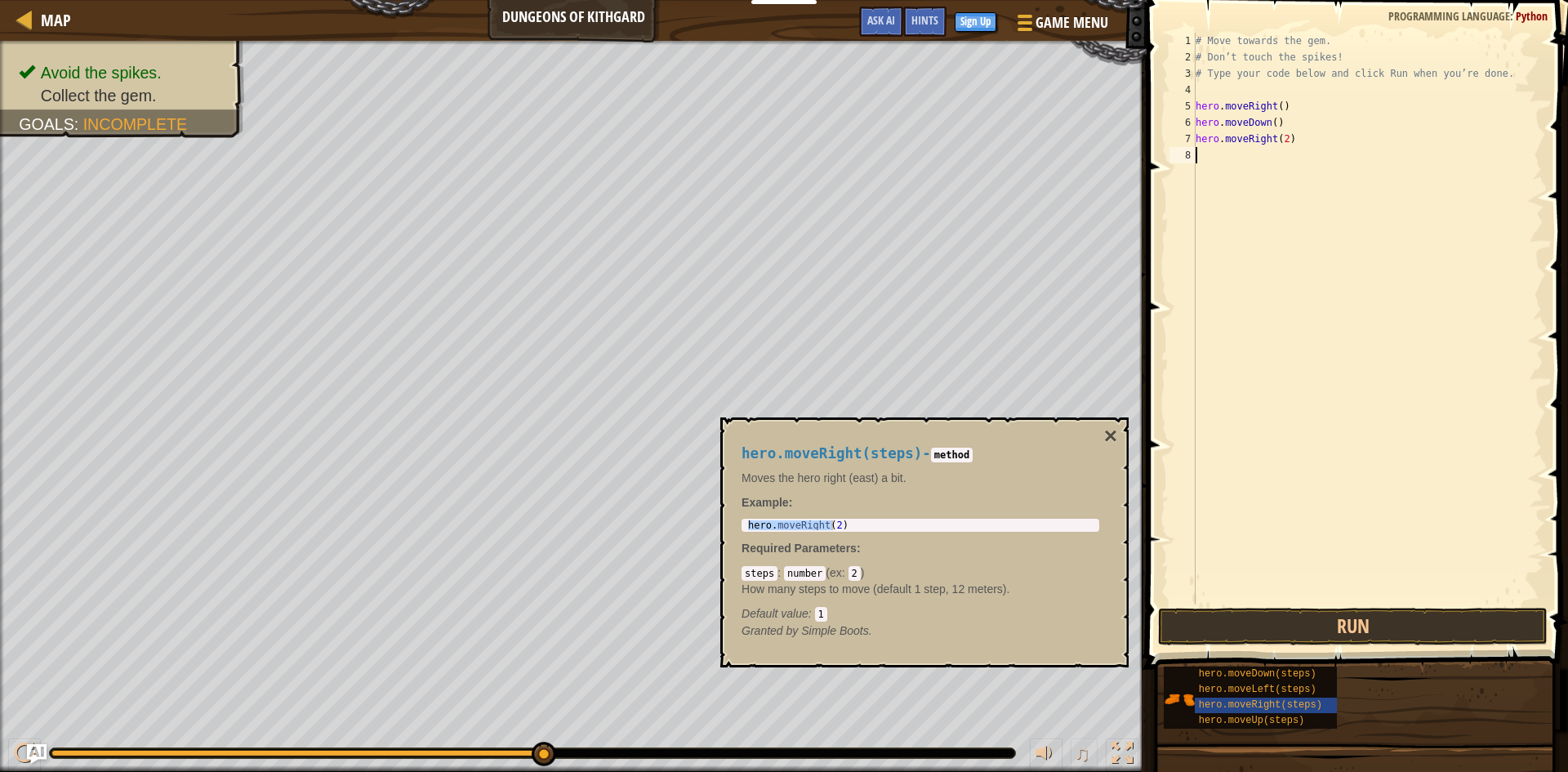
scroll to position [7, 0]
click at [1375, 630] on button "Run" at bounding box center [1353, 627] width 390 height 38
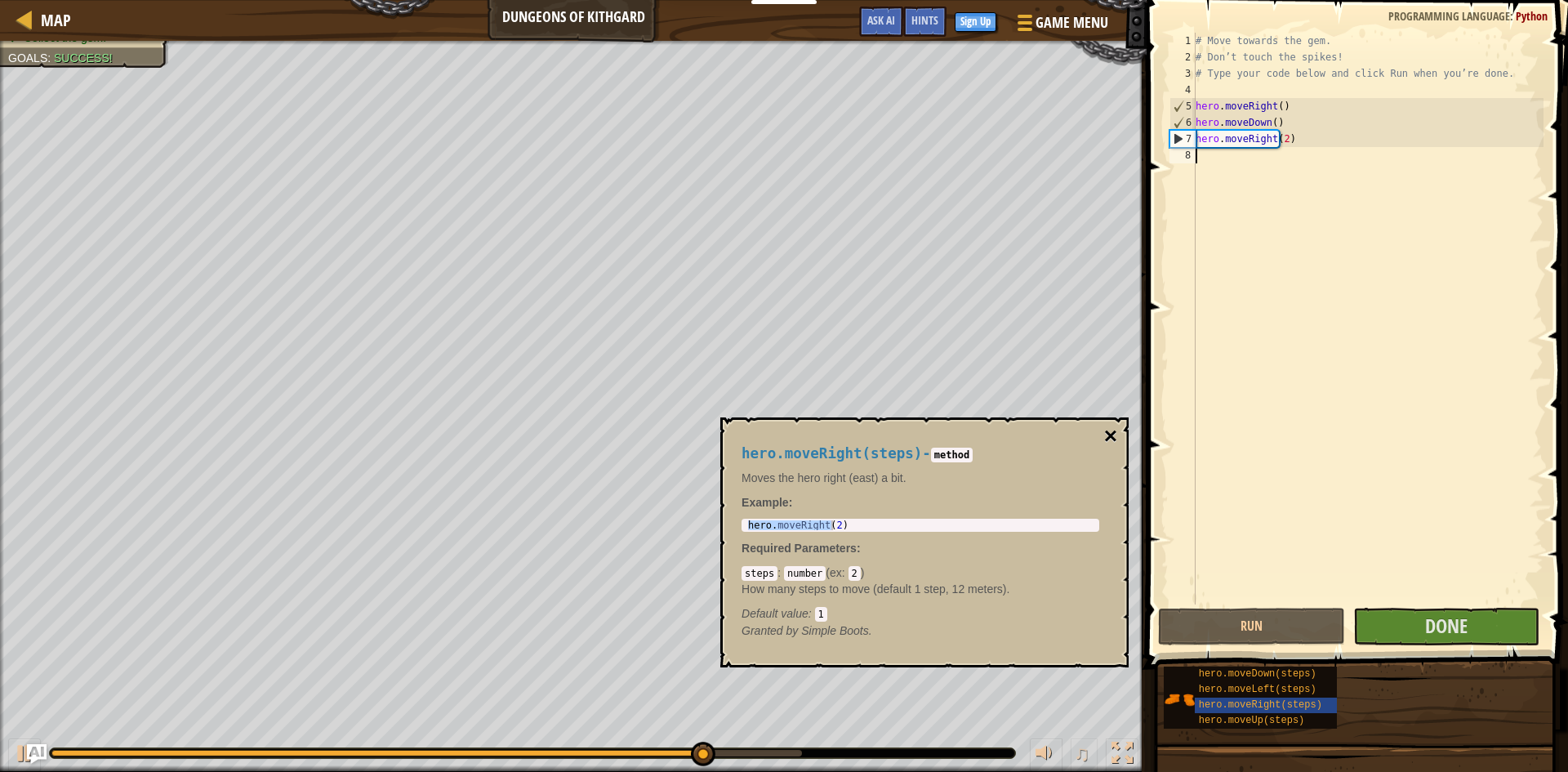
click at [1111, 433] on button "×" at bounding box center [1111, 436] width 13 height 23
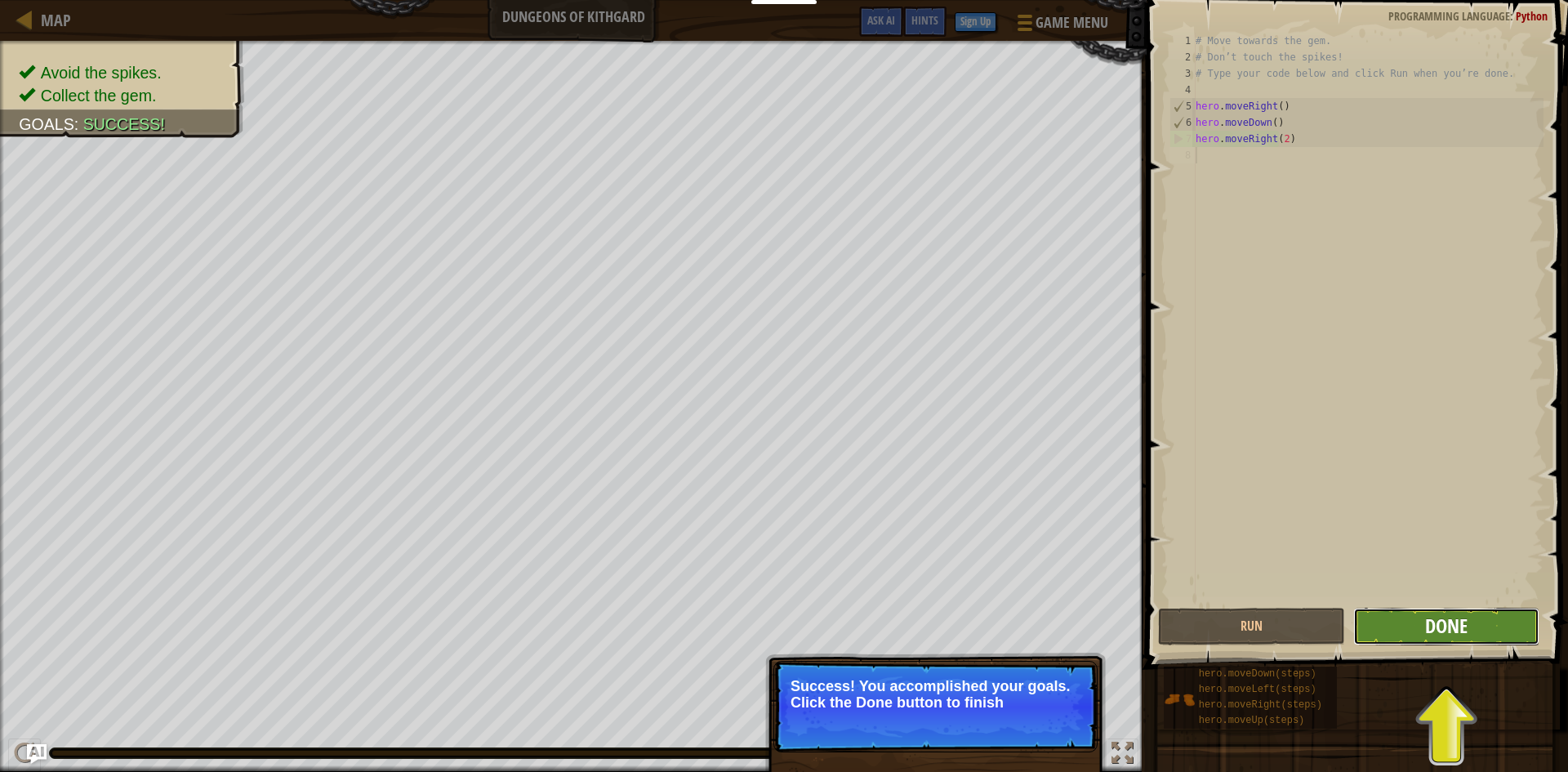
click at [1429, 630] on span "Done" at bounding box center [1446, 625] width 42 height 26
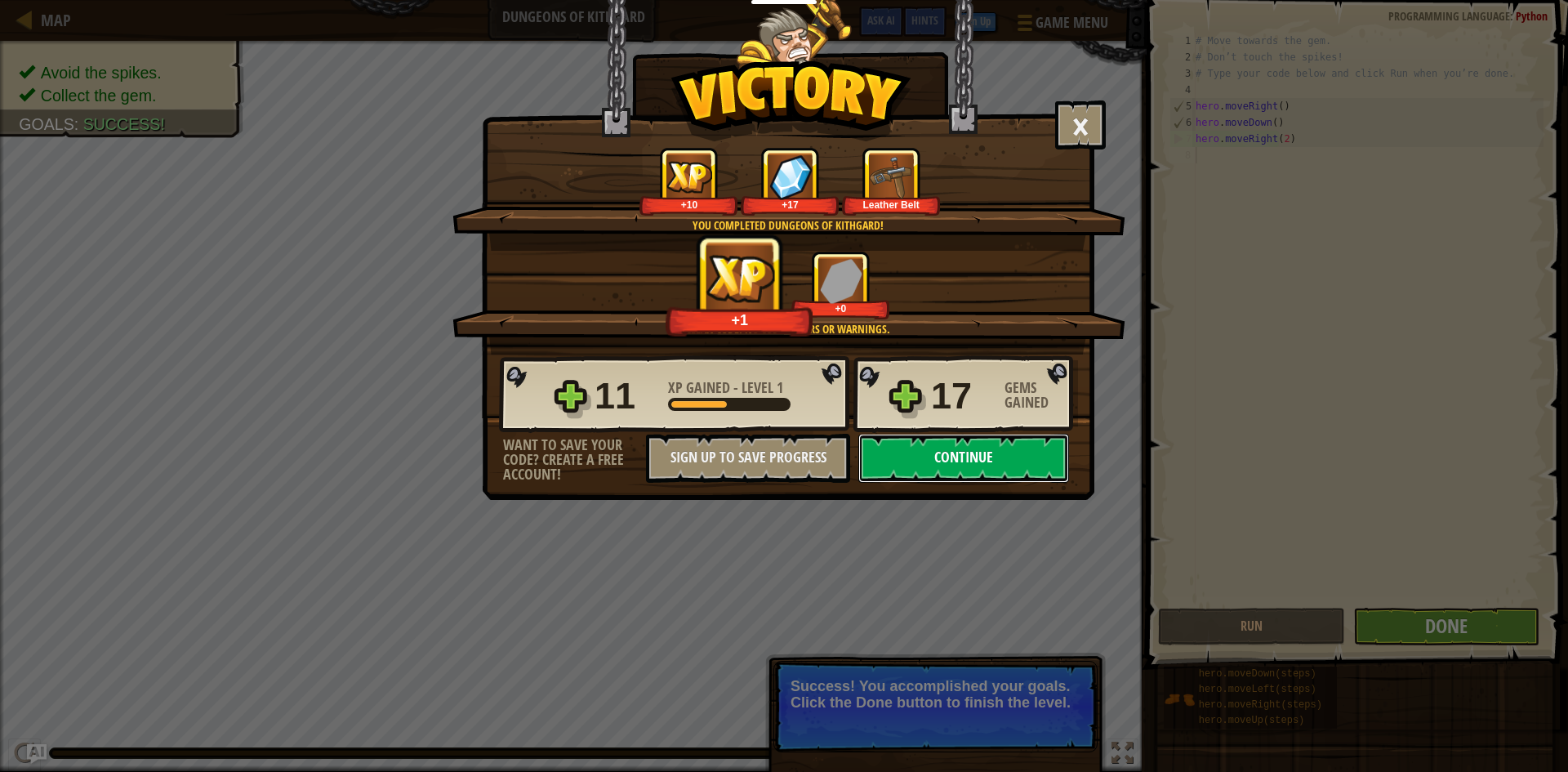
click at [942, 458] on button "Continue" at bounding box center [964, 458] width 211 height 49
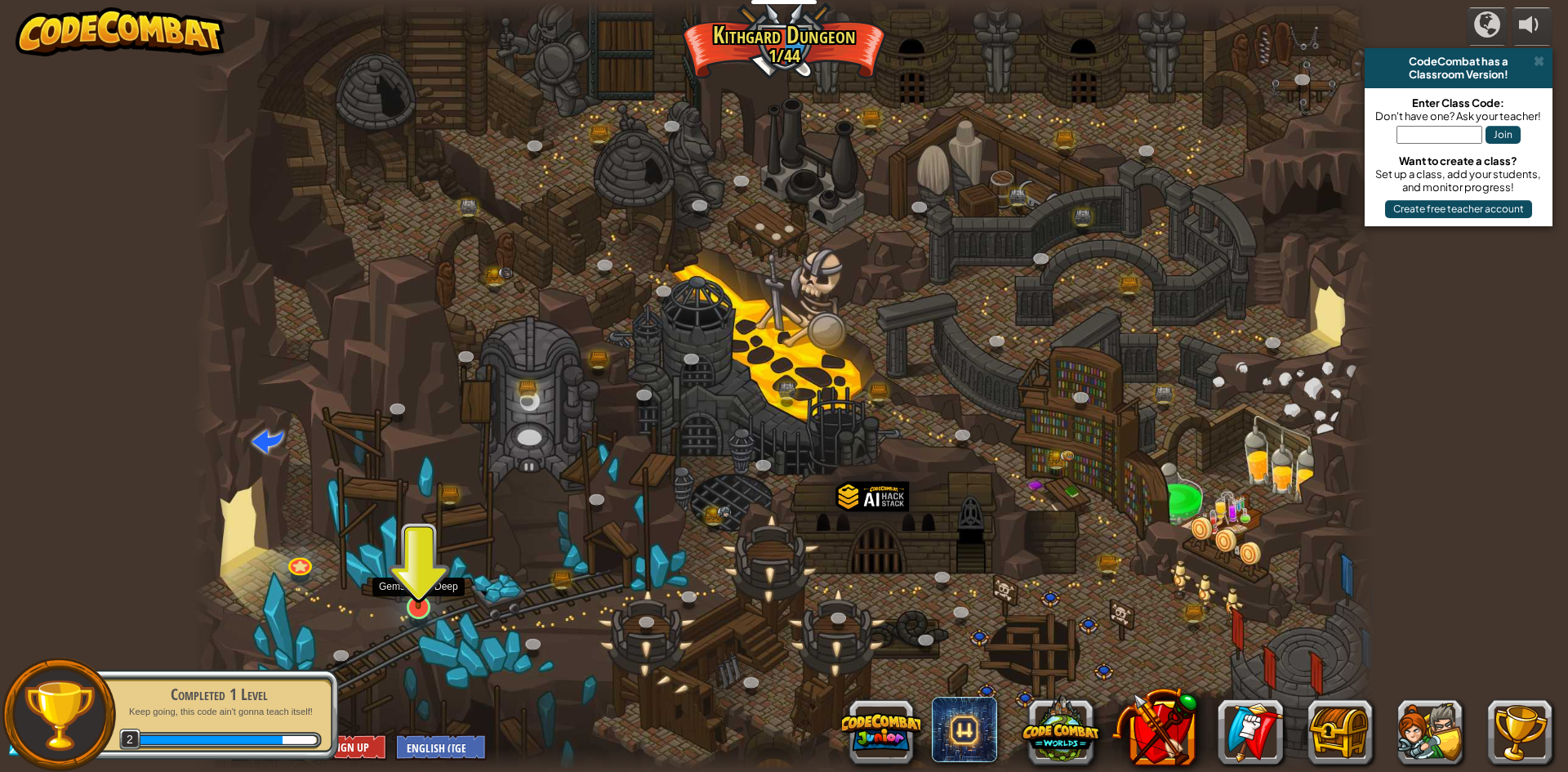
click at [420, 609] on img at bounding box center [418, 573] width 32 height 73
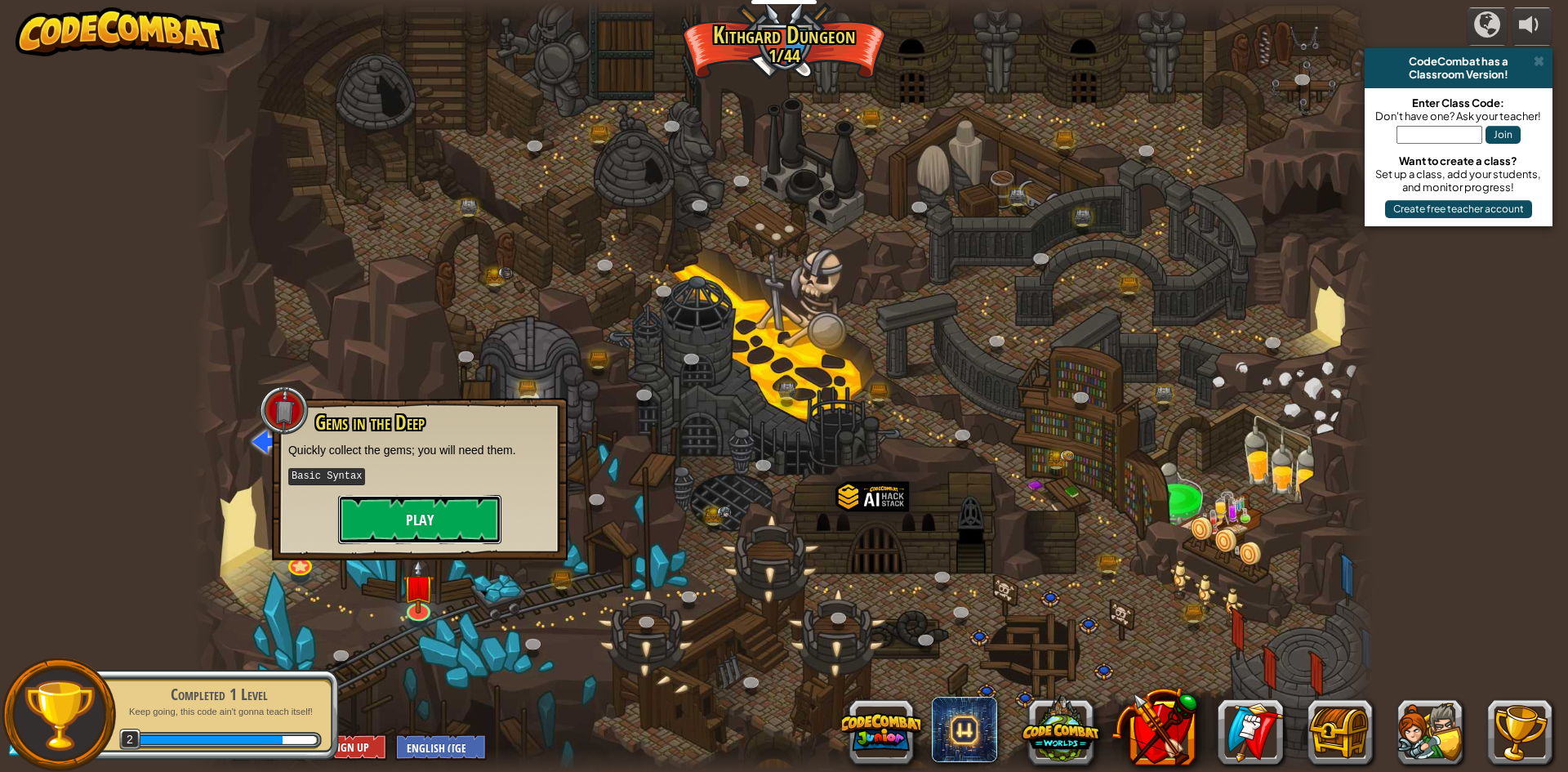
click at [437, 511] on button "Play" at bounding box center [419, 519] width 163 height 49
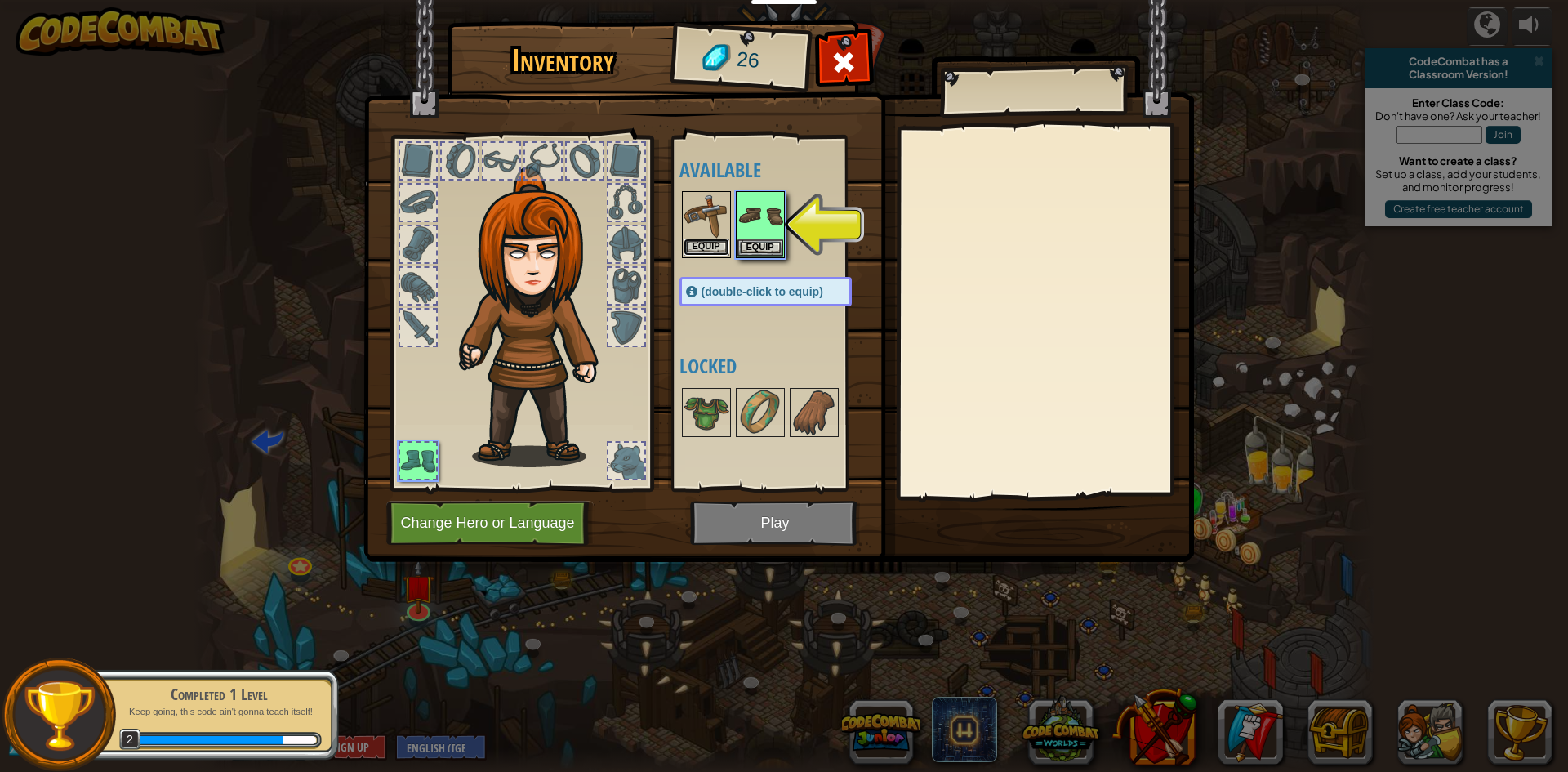
click at [710, 248] on button "Equip" at bounding box center [706, 246] width 46 height 17
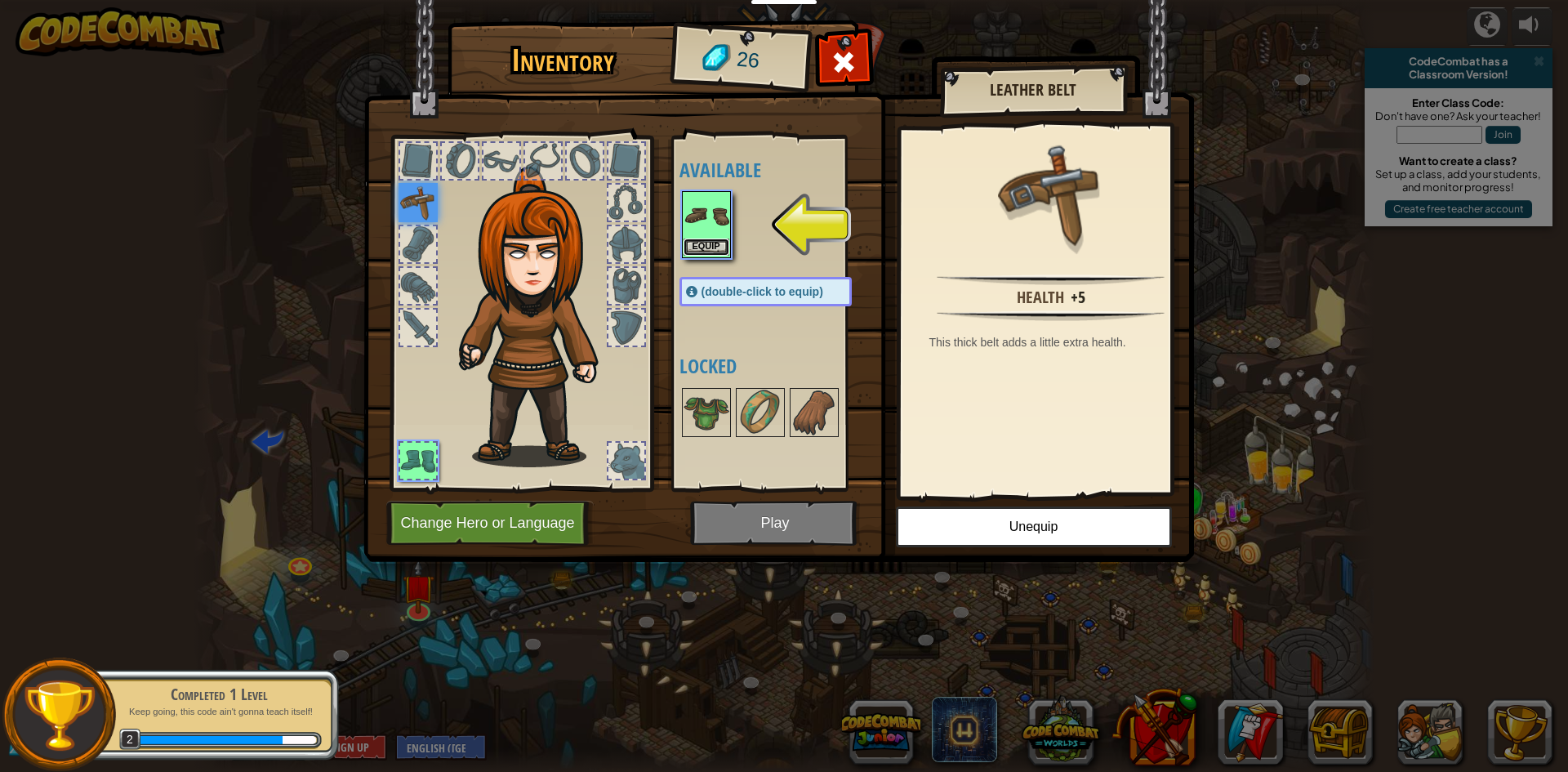
click at [712, 252] on button "Equip" at bounding box center [706, 246] width 46 height 17
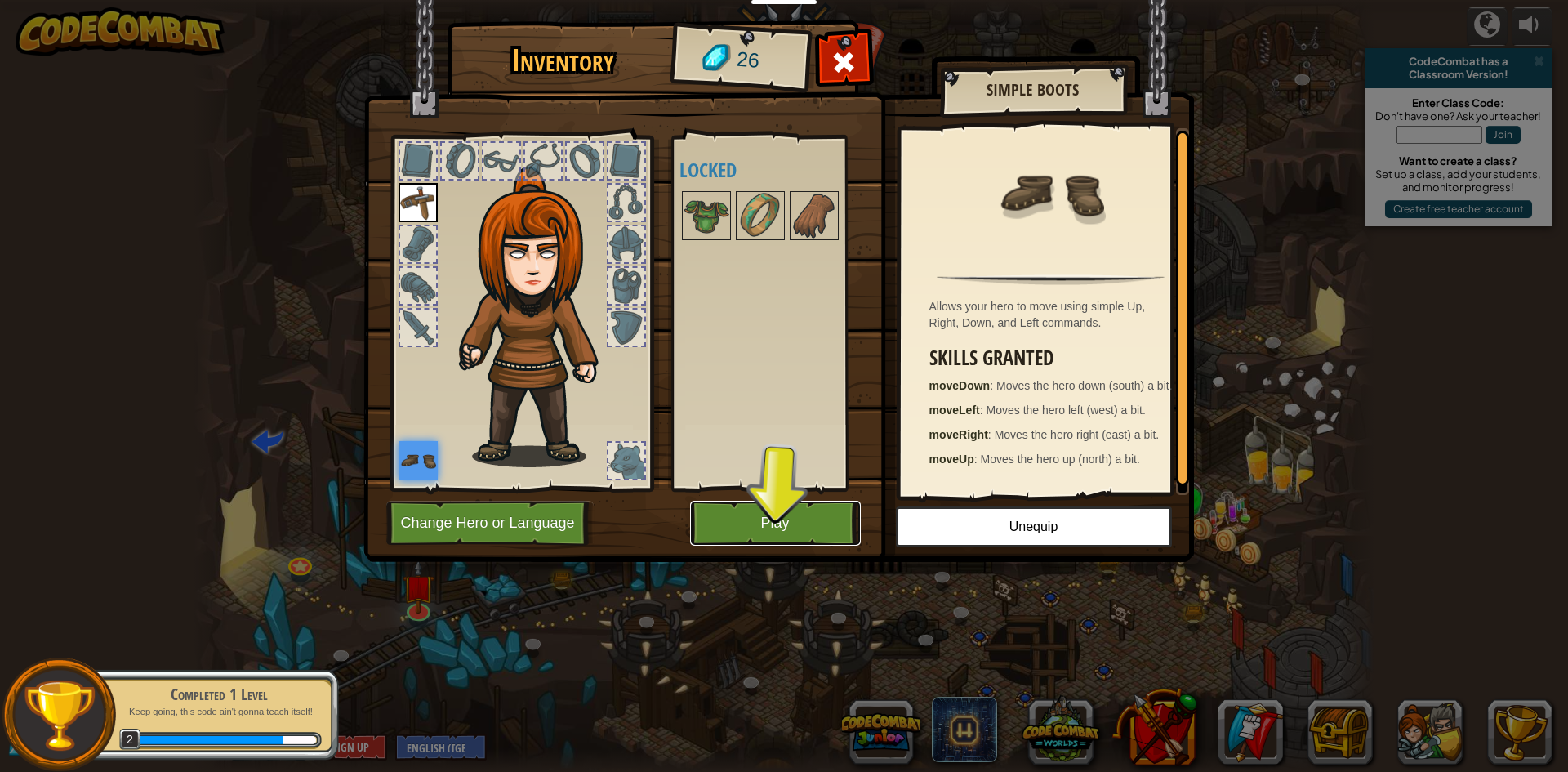
click at [807, 526] on button "Play" at bounding box center [775, 523] width 170 height 45
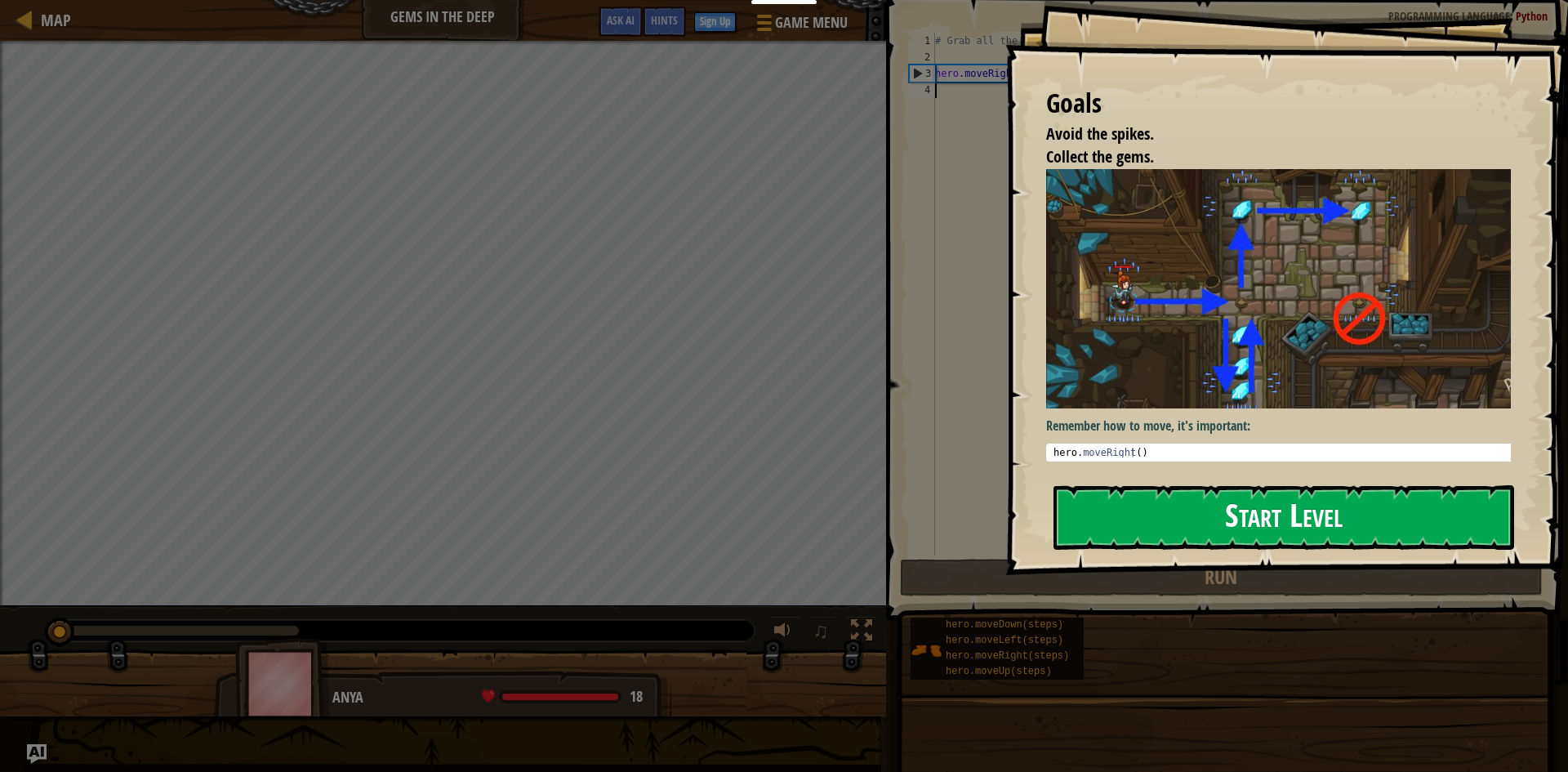
click at [1266, 517] on button "Start Level" at bounding box center [1283, 518] width 461 height 65
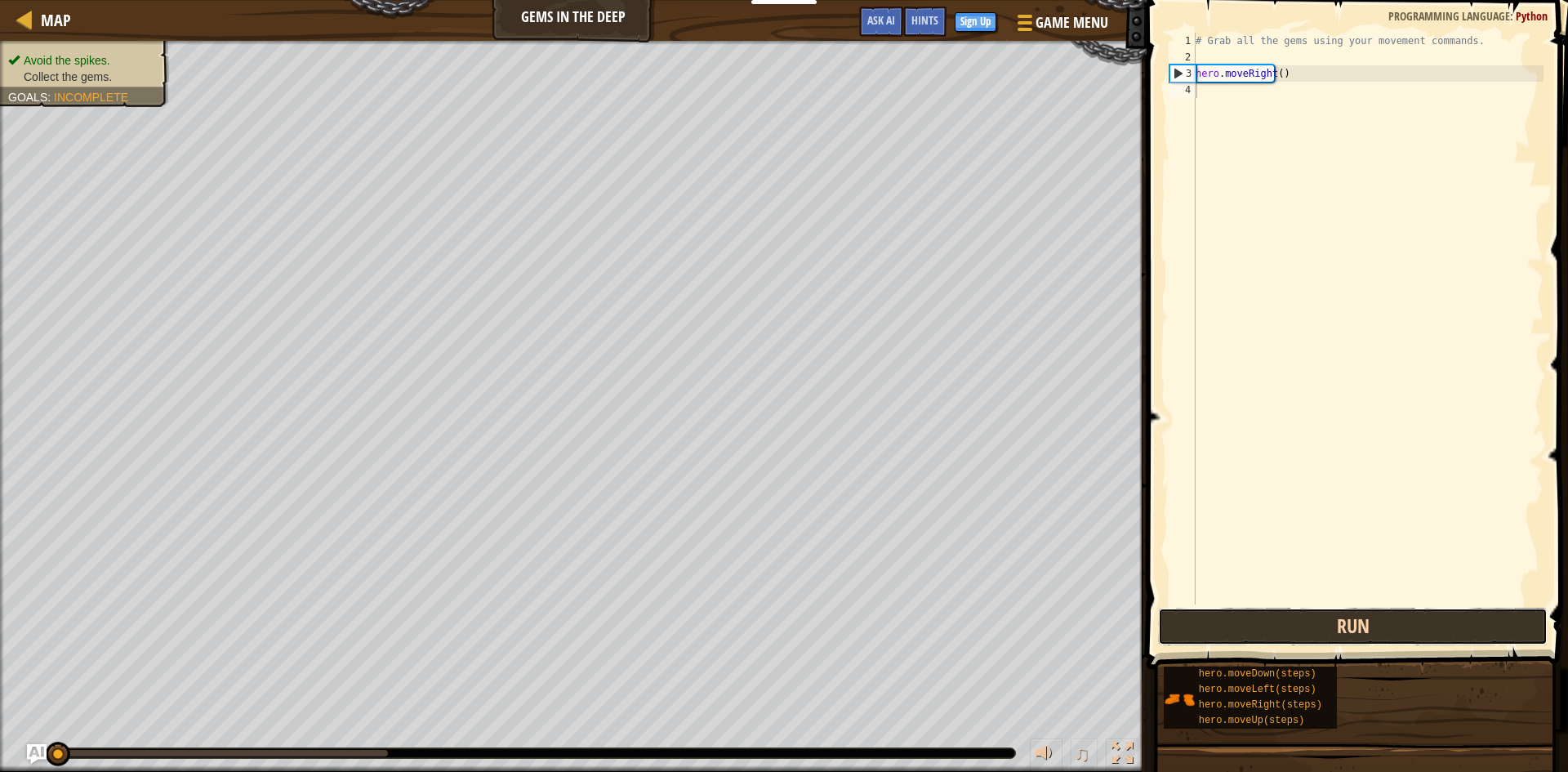
click at [1360, 632] on button "Run" at bounding box center [1353, 627] width 390 height 38
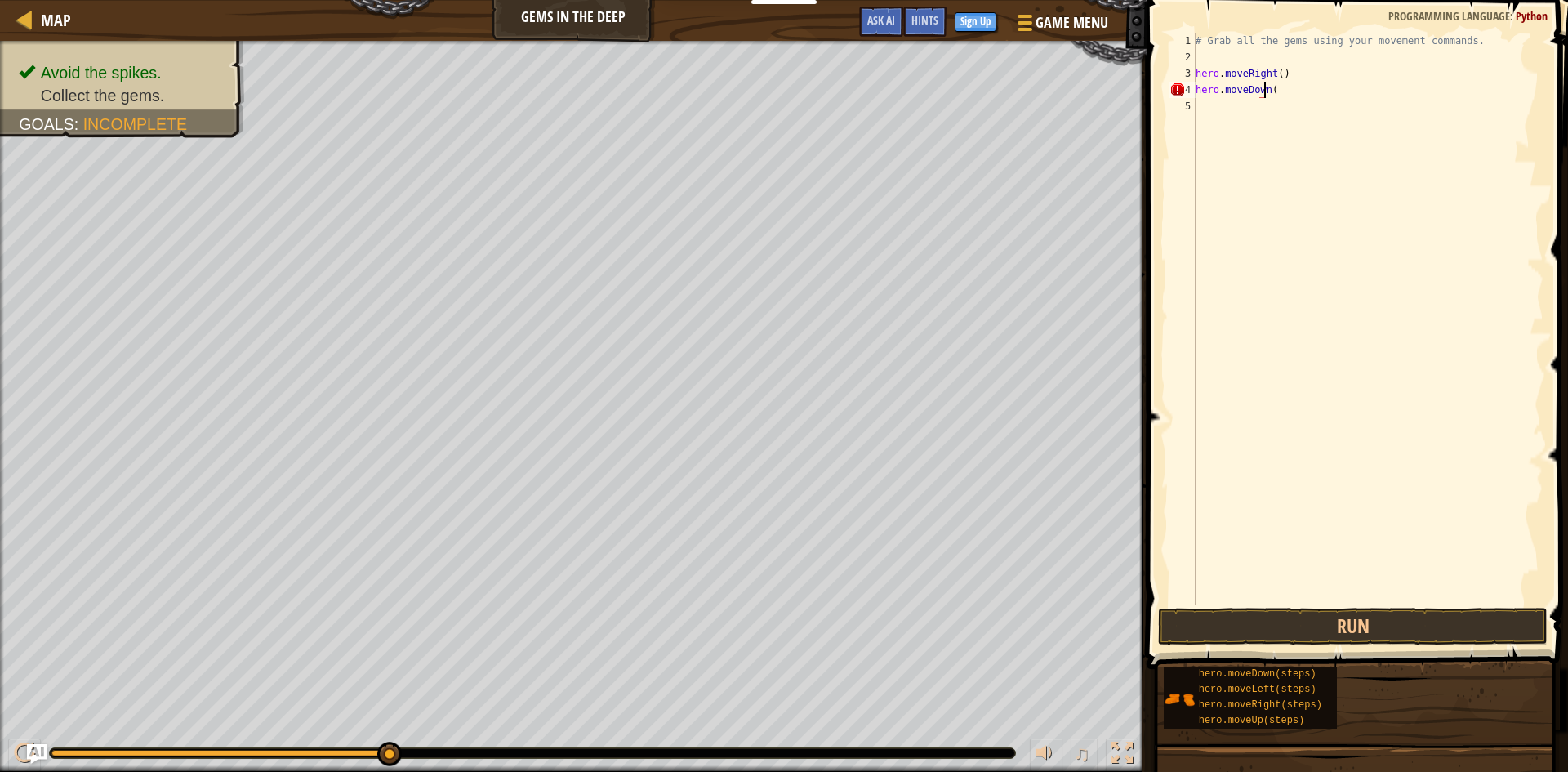
scroll to position [7, 5]
type textarea "hero.moveDown(3)"
click at [1387, 612] on button "Run" at bounding box center [1353, 627] width 390 height 38
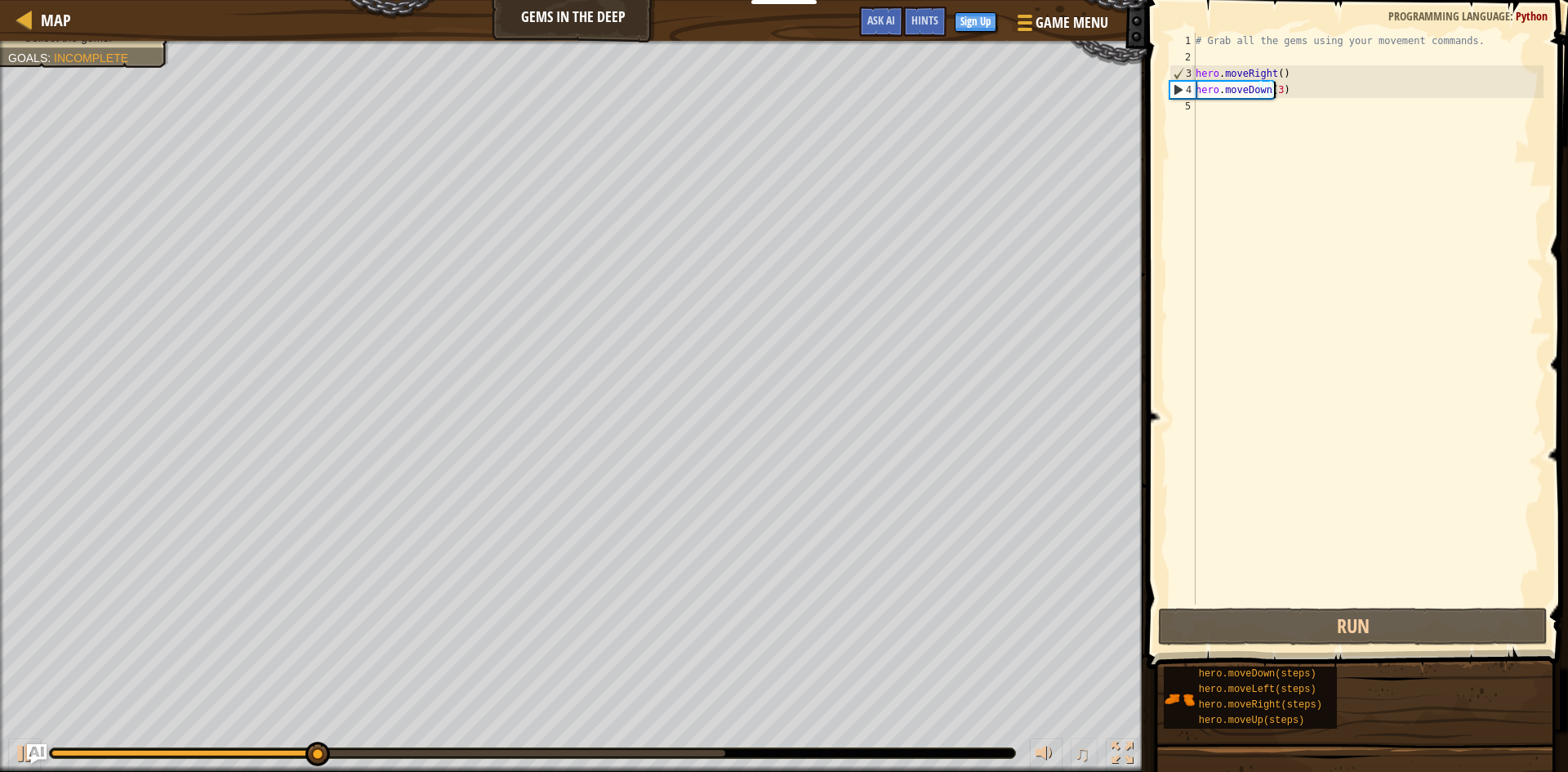
click at [1237, 114] on div "# Grab all the gems using your movement commands. hero . moveRight ( ) hero . m…" at bounding box center [1367, 335] width 351 height 604
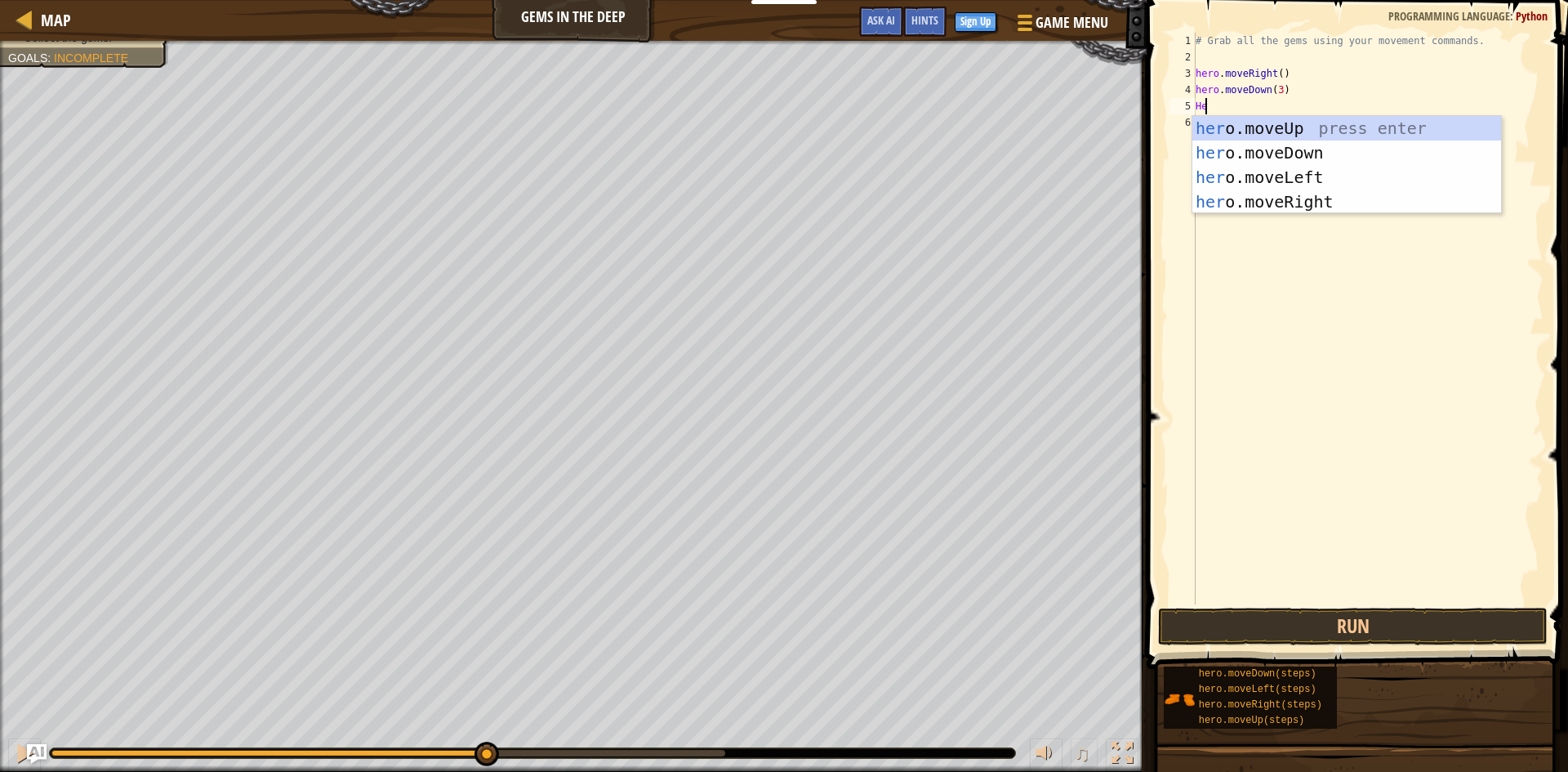
scroll to position [7, 0]
type textarea "H"
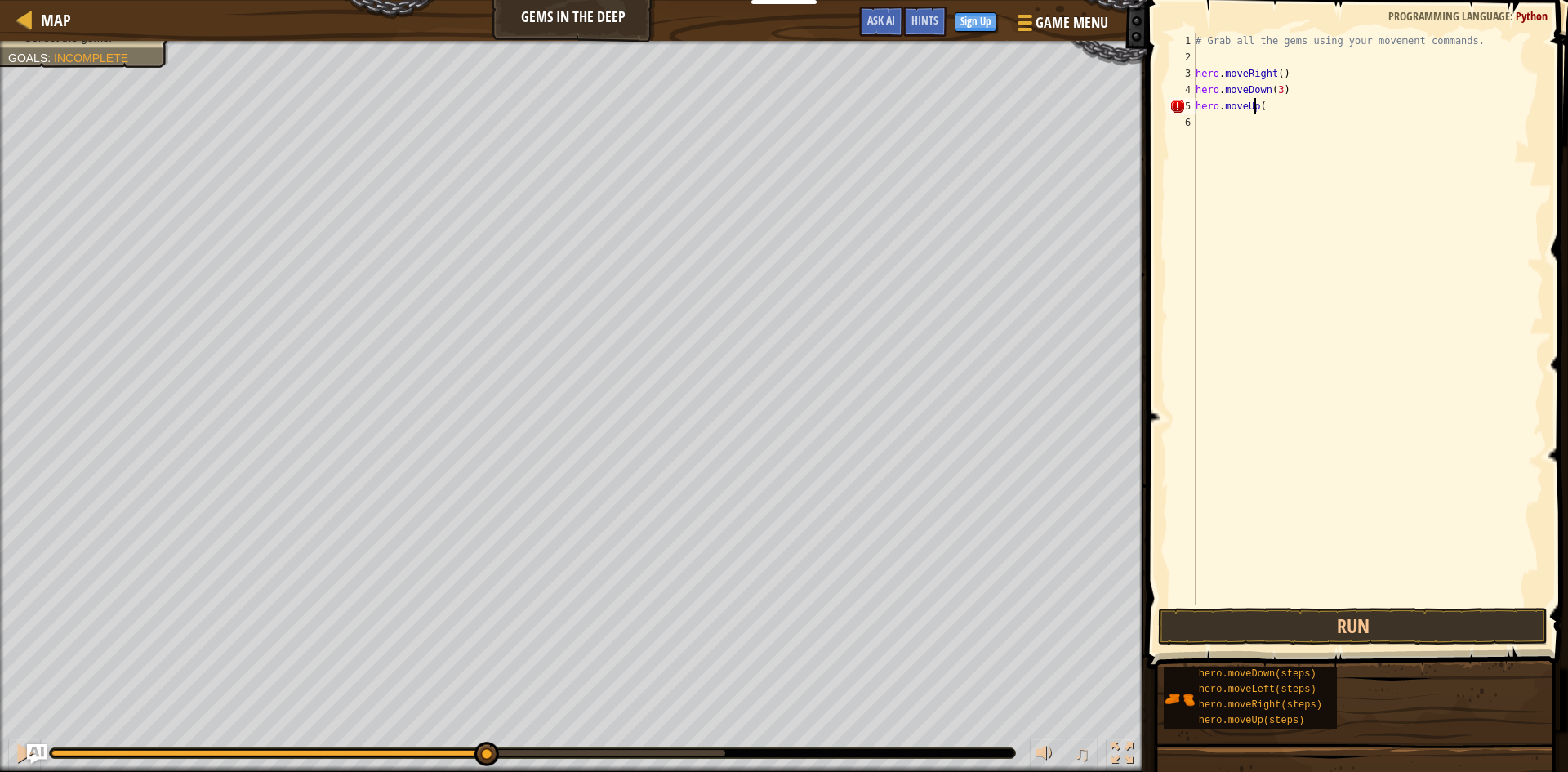
scroll to position [7, 5]
click at [1315, 627] on button "Run" at bounding box center [1353, 627] width 390 height 38
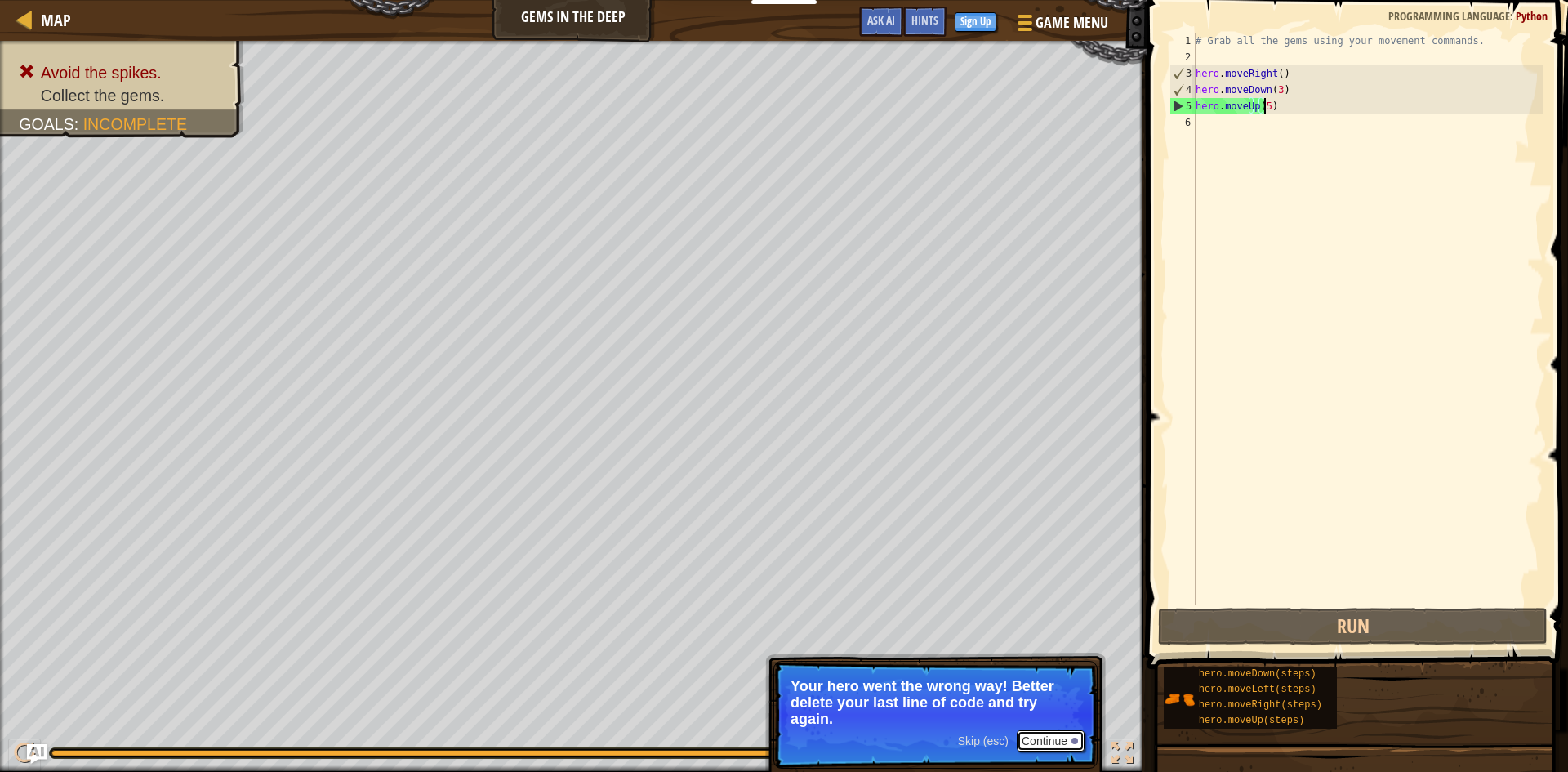
click at [1074, 740] on div at bounding box center [1074, 740] width 6 height 6
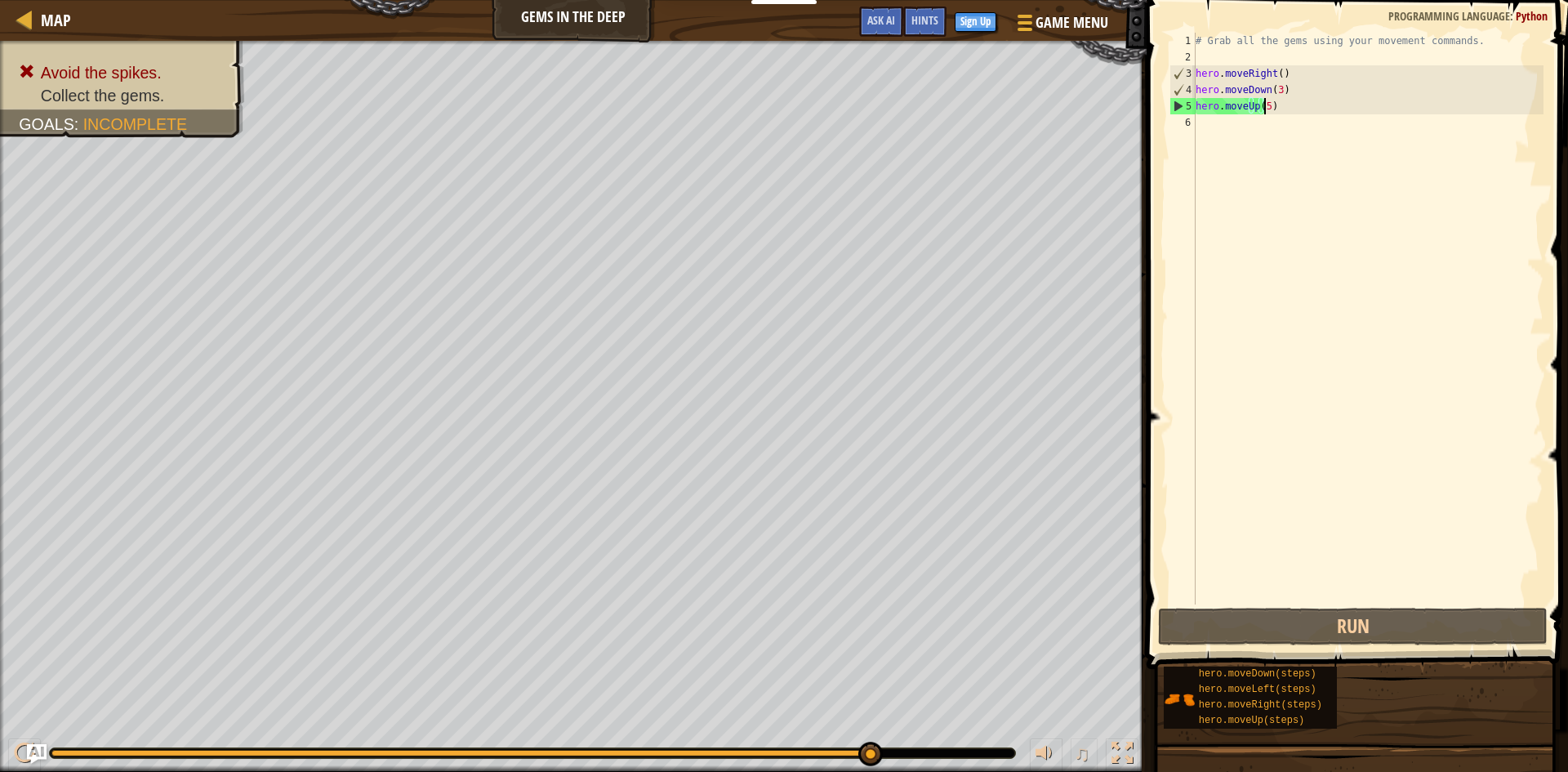
click at [1259, 109] on div "# Grab all the gems using your movement commands. hero . moveRight ( ) hero . m…" at bounding box center [1367, 335] width 351 height 604
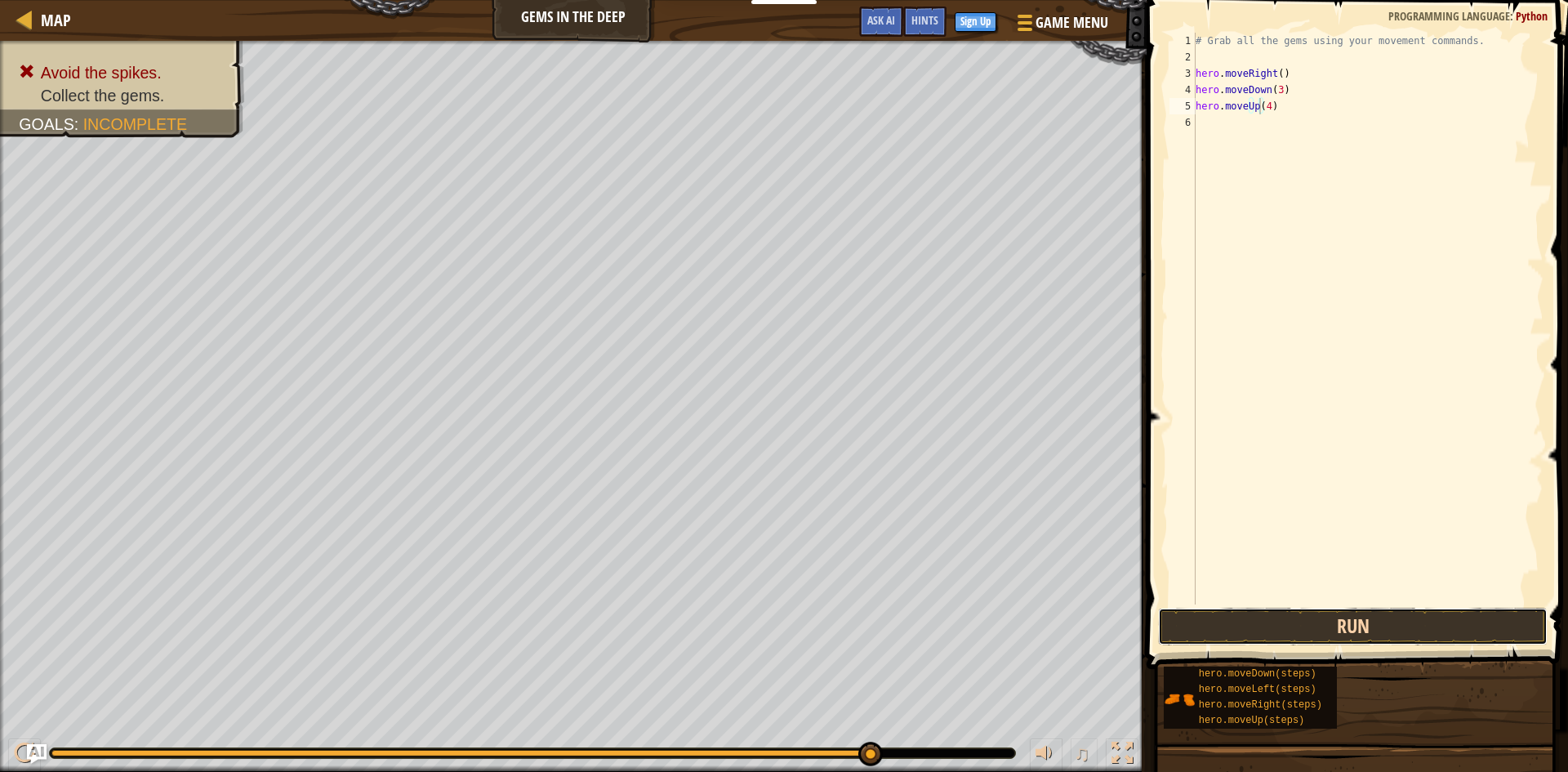
click at [1245, 620] on button "Run" at bounding box center [1353, 627] width 390 height 38
click at [1263, 88] on div "# Grab all the gems using your movement commands. hero . moveRight ( ) hero . m…" at bounding box center [1367, 335] width 351 height 604
click at [1268, 88] on div "# Grab all the gems using your movement commands. hero . moveRight ( ) hero . m…" at bounding box center [1367, 335] width 351 height 604
click at [1335, 630] on button "Run" at bounding box center [1353, 627] width 390 height 38
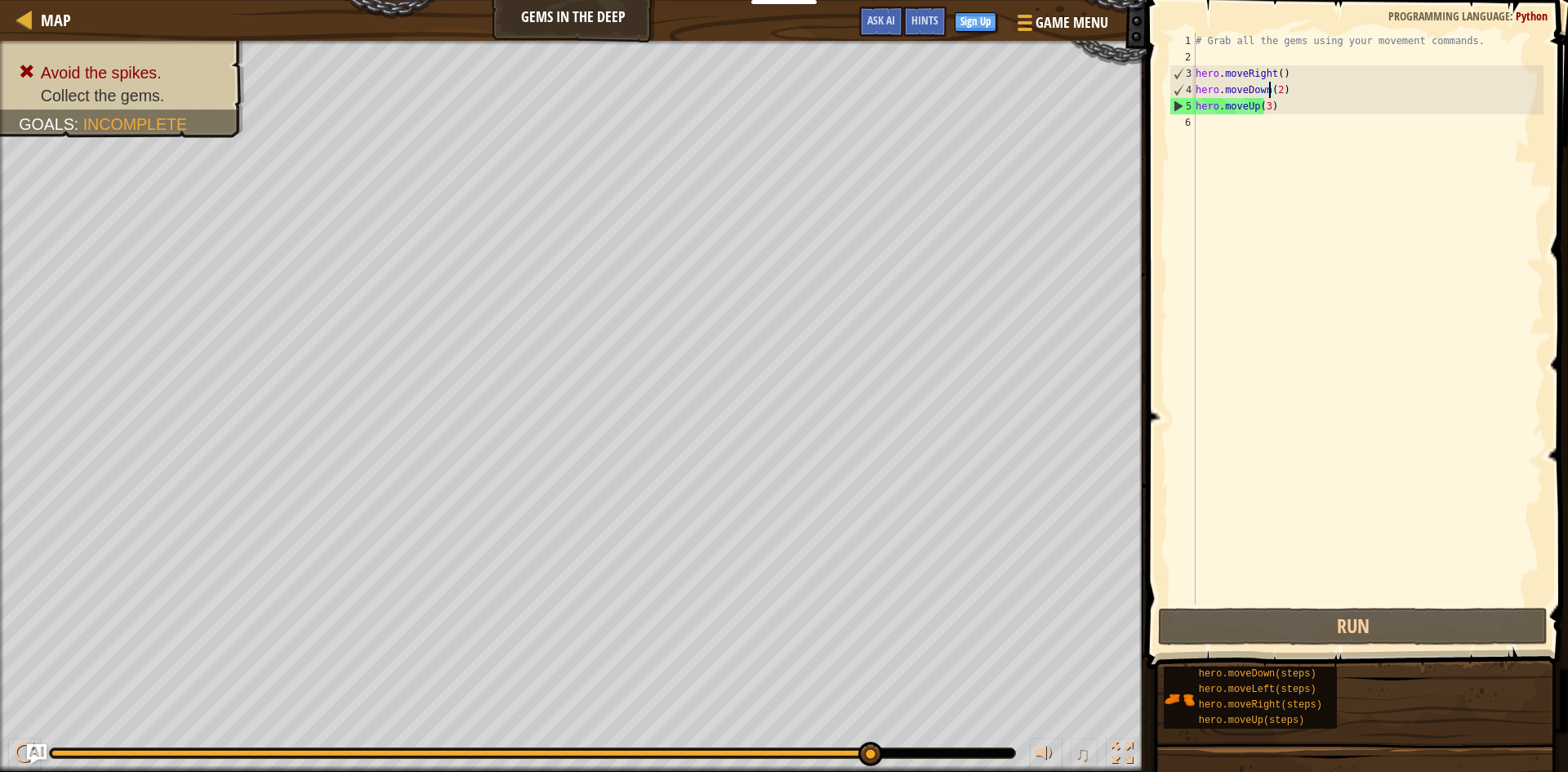
click at [1260, 106] on div "# Grab all the gems using your movement commands. hero . moveRight ( ) hero . m…" at bounding box center [1367, 335] width 351 height 604
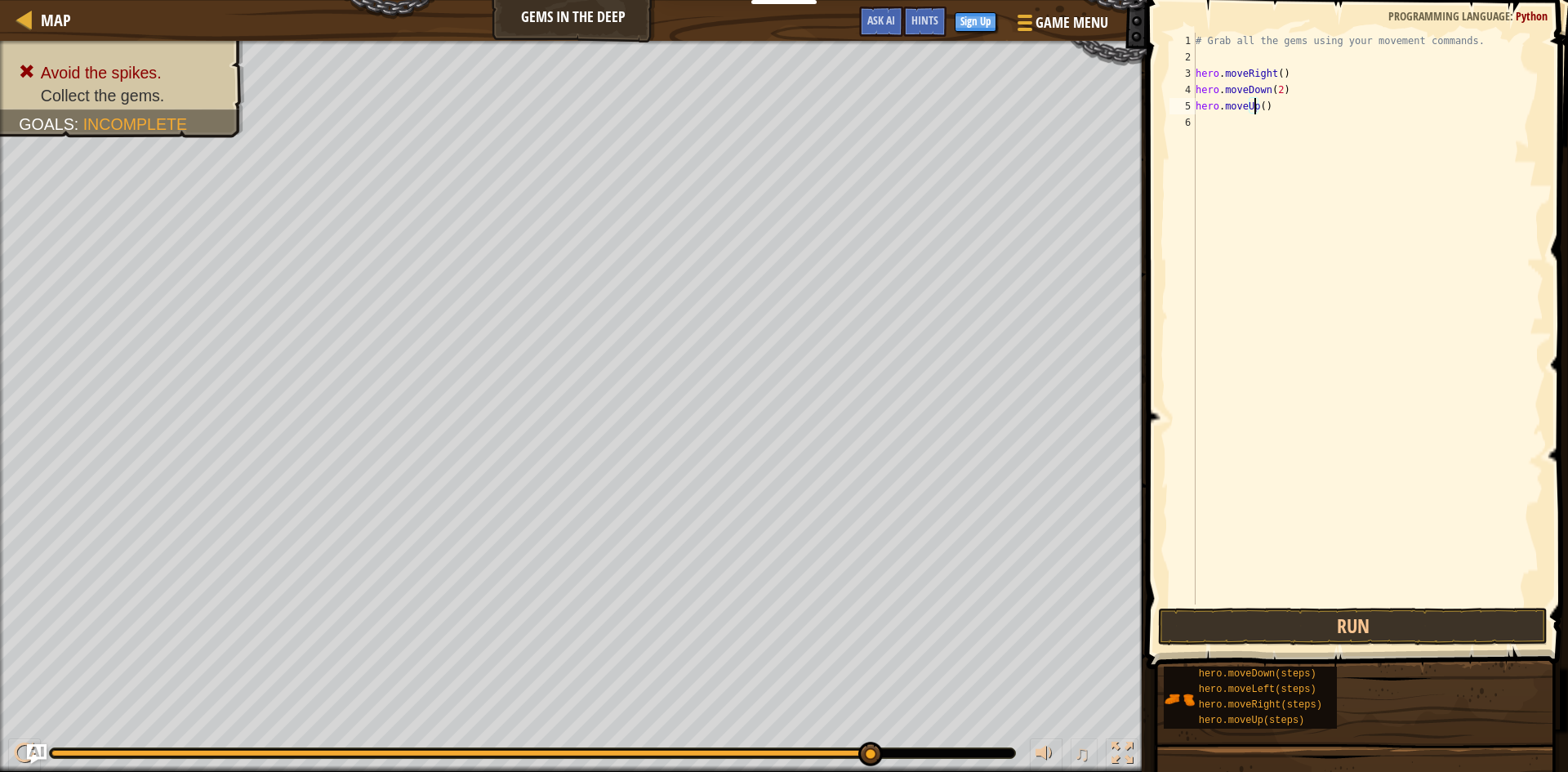
type textarea "hero.moveUp(2)"
click at [1377, 238] on div "# Grab all the gems using your movement commands. hero . moveRight ( ) hero . m…" at bounding box center [1367, 335] width 351 height 604
click at [1392, 634] on button "Run" at bounding box center [1353, 627] width 390 height 38
